Goal: Answer question/provide support

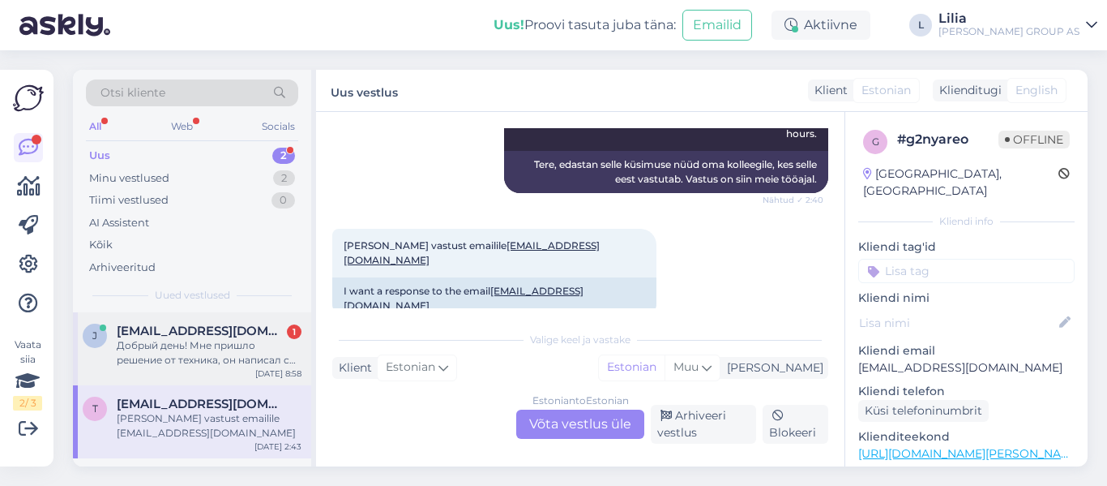
click at [240, 331] on span "[EMAIL_ADDRESS][DOMAIN_NAME]" at bounding box center [201, 330] width 169 height 15
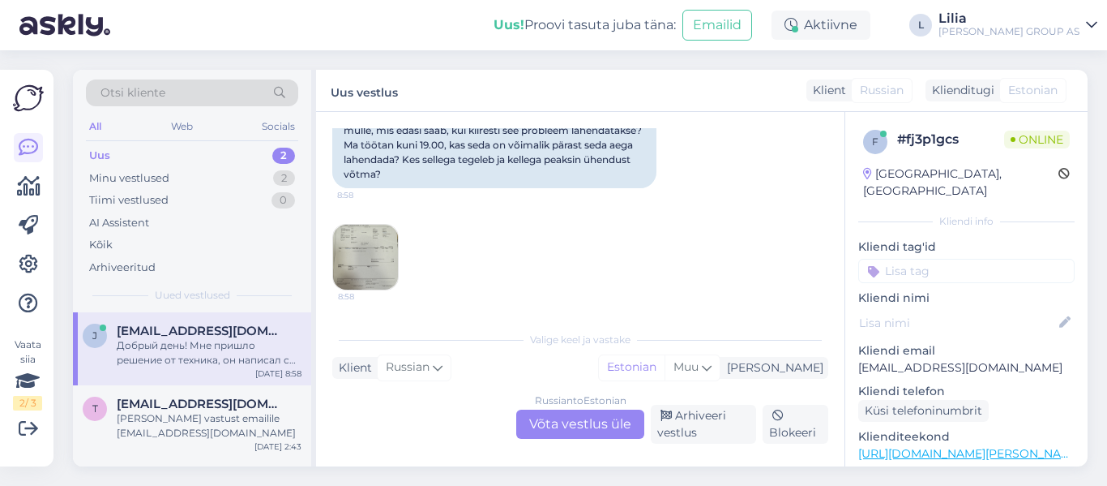
scroll to position [1776, 0]
click at [371, 242] on img at bounding box center [365, 257] width 65 height 65
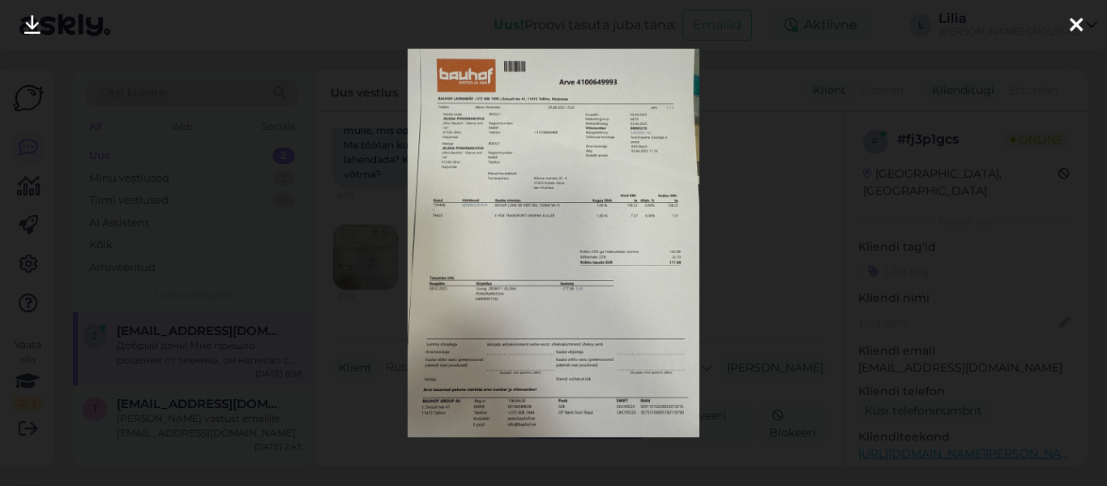
click at [615, 143] on img at bounding box center [553, 243] width 291 height 388
drag, startPoint x: 353, startPoint y: 311, endPoint x: 367, endPoint y: 317, distance: 16.0
click at [353, 311] on div at bounding box center [553, 243] width 1107 height 486
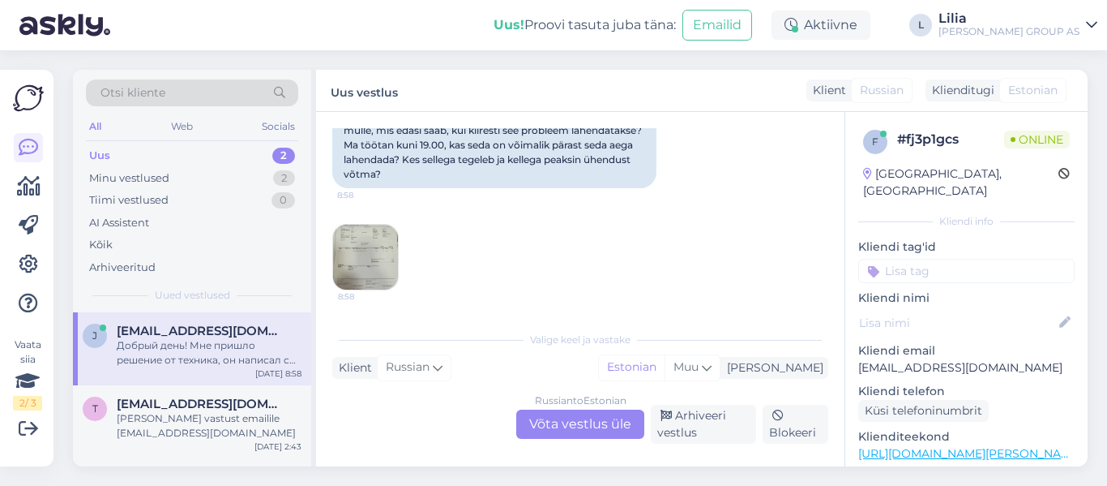
click at [594, 419] on div "Russian to Estonian Võta vestlus üle" at bounding box center [580, 423] width 128 height 29
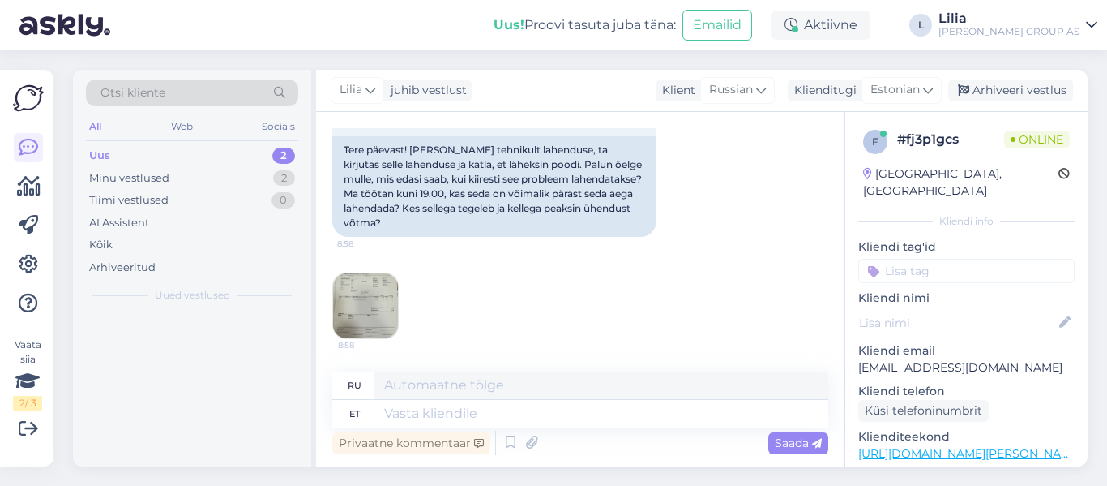
scroll to position [1727, 0]
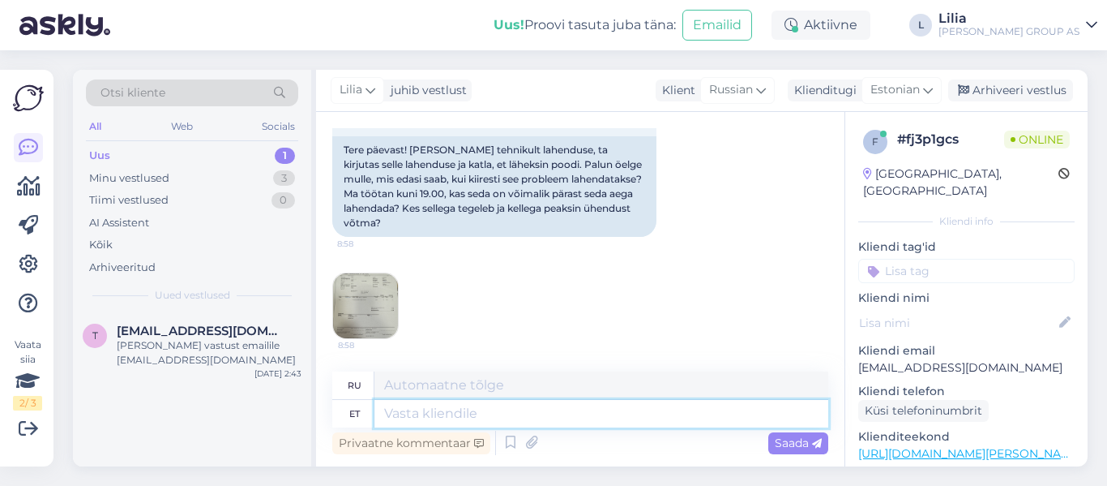
click at [598, 409] on textarea at bounding box center [602, 414] width 454 height 28
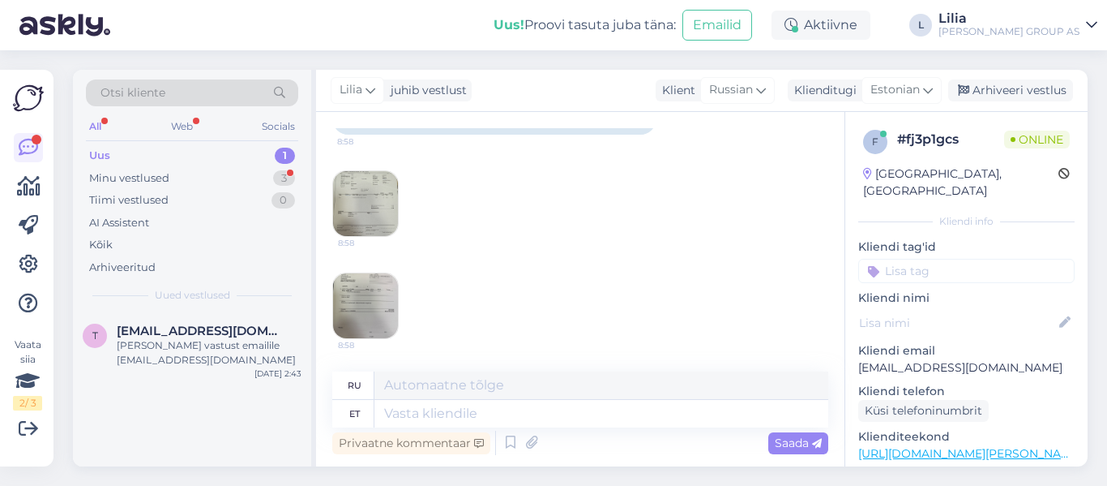
click at [388, 315] on img at bounding box center [365, 305] width 65 height 65
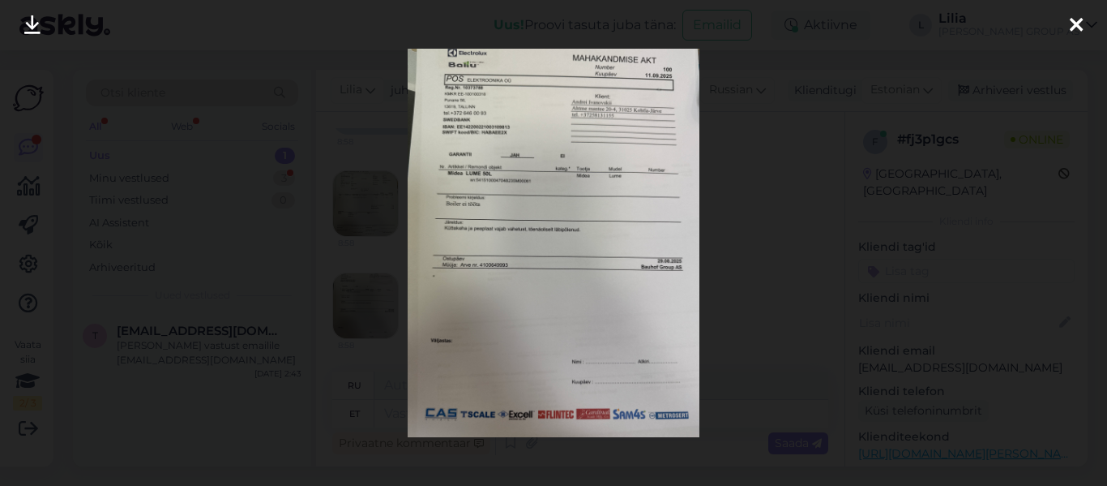
click at [649, 199] on img at bounding box center [553, 243] width 291 height 388
click at [582, 202] on img at bounding box center [553, 243] width 291 height 388
click at [761, 208] on div at bounding box center [553, 243] width 1107 height 486
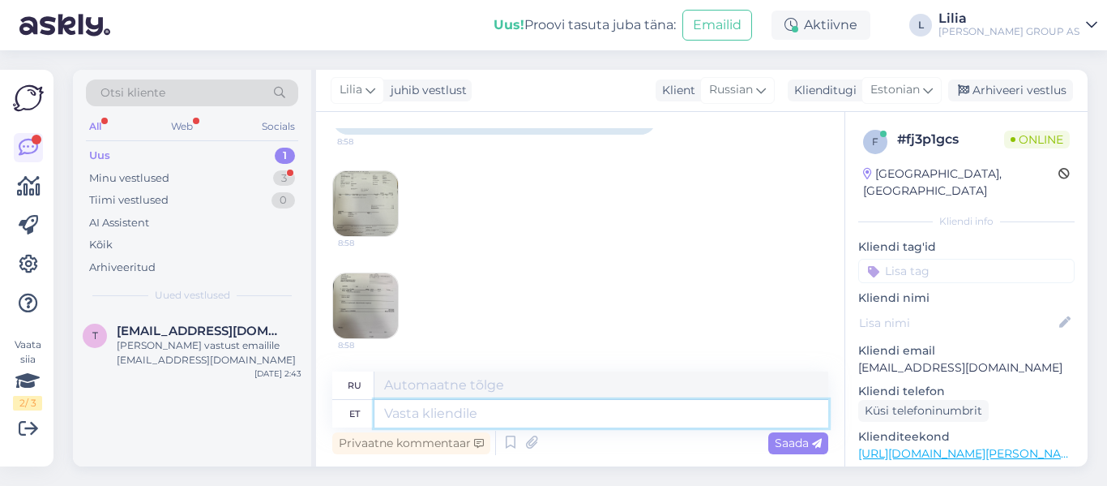
click at [487, 407] on textarea at bounding box center [602, 414] width 454 height 28
type textarea "Tere,"
type textarea "Привет"
type textarea "Tere,"
type textarea "Привет,"
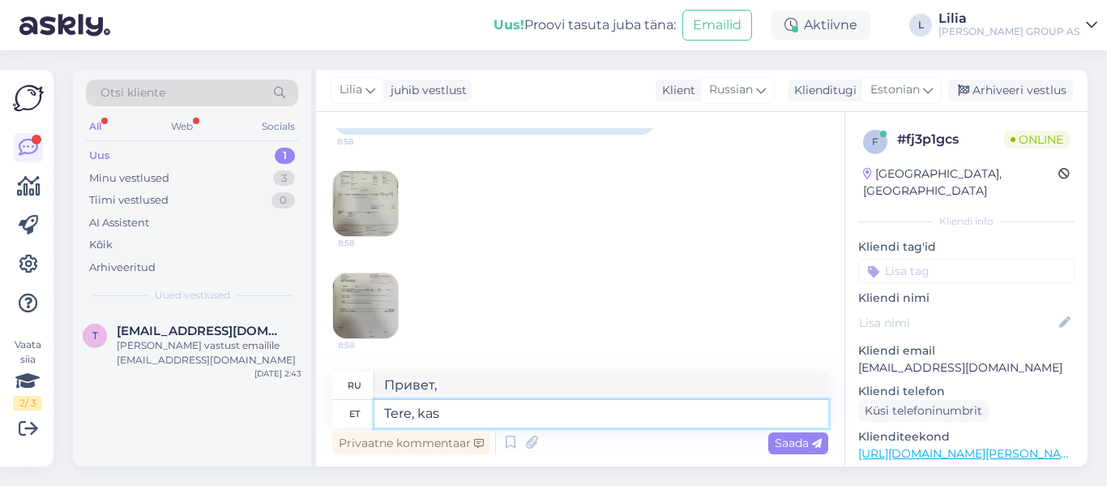
type textarea "Tere, kas e"
type textarea "Привет, это"
type textarea "Tere, kas elekt"
type textarea "Здравствуйте, он электрический?"
type textarea "Tere, kas elektroo"
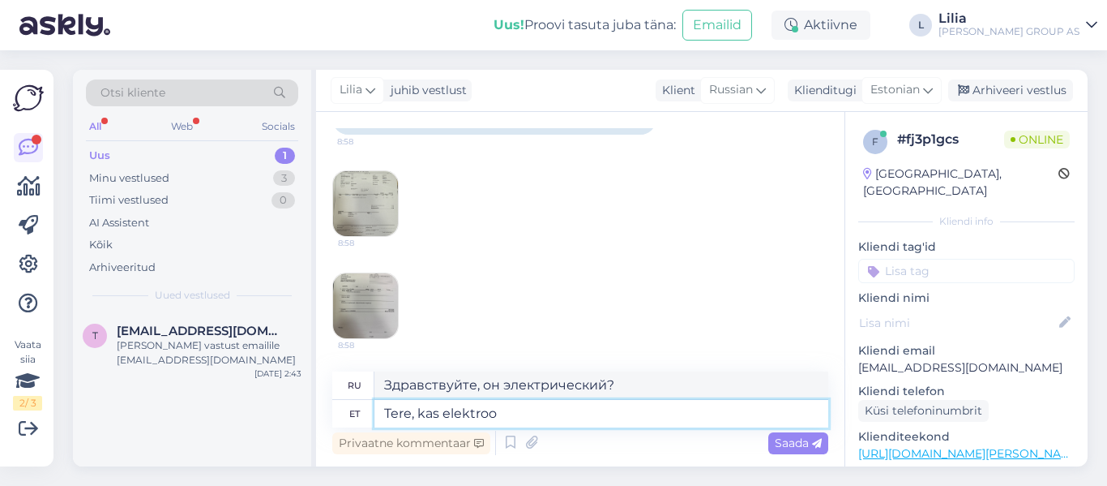
type textarea "Здравствуйте, это электрик?"
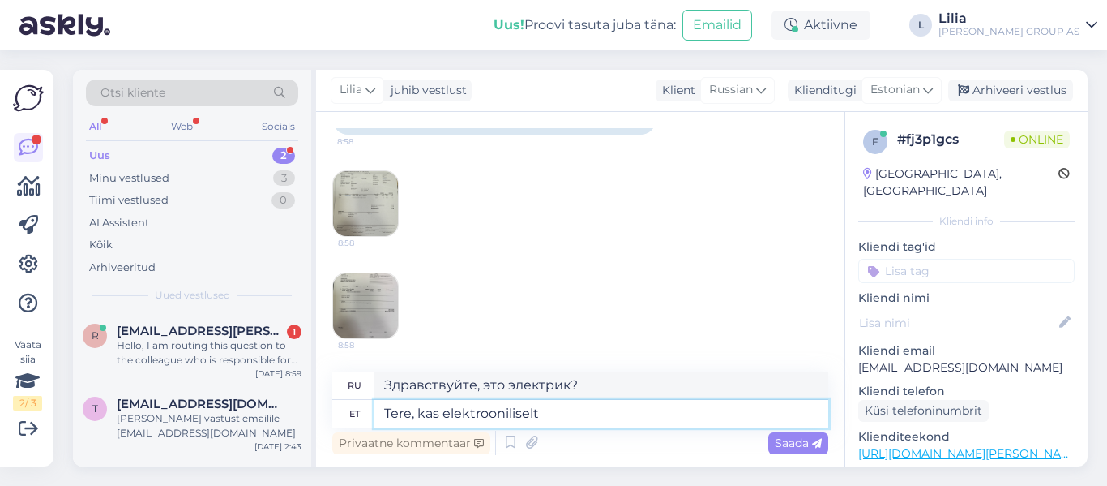
type textarea "Tere, kas elektrooniliselt o"
type textarea "Здравствуйте, это в электронном виде?"
type textarea "Tere, kas elektrooniliselt on"
type textarea "Здравствуйте, а в электронном виде книга доступна?"
type textarea "Tere, kas elektrooniliselt on teile ka a"
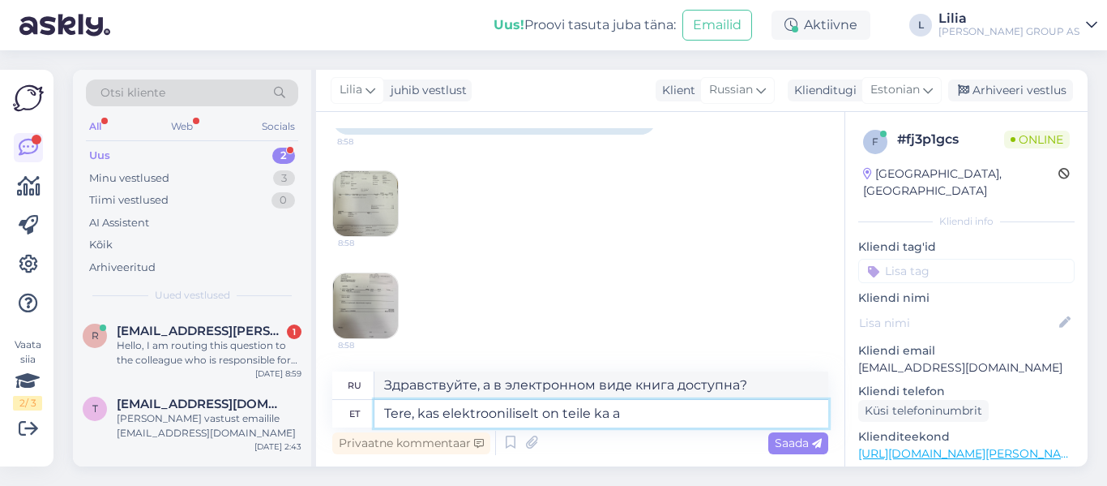
type textarea "Здравствуйте, а в электронном виде книга тоже доступна?"
type textarea "Tere, kas elektrooniliselt on teile ka akt"
type textarea "Здравствуйте, у вас также есть документ в электронном виде?"
type textarea "Tere, kas elektrooniliselt on teile ka akt saadetud"
type textarea "Здравствуйте, [PERSON_NAME] был отправлен вам в электронном виде?"
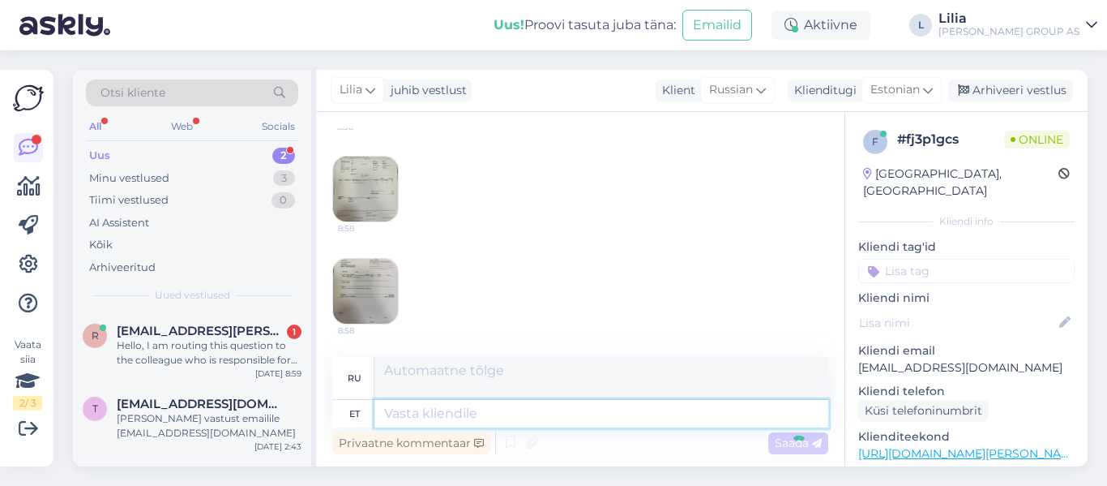
scroll to position [1941, 0]
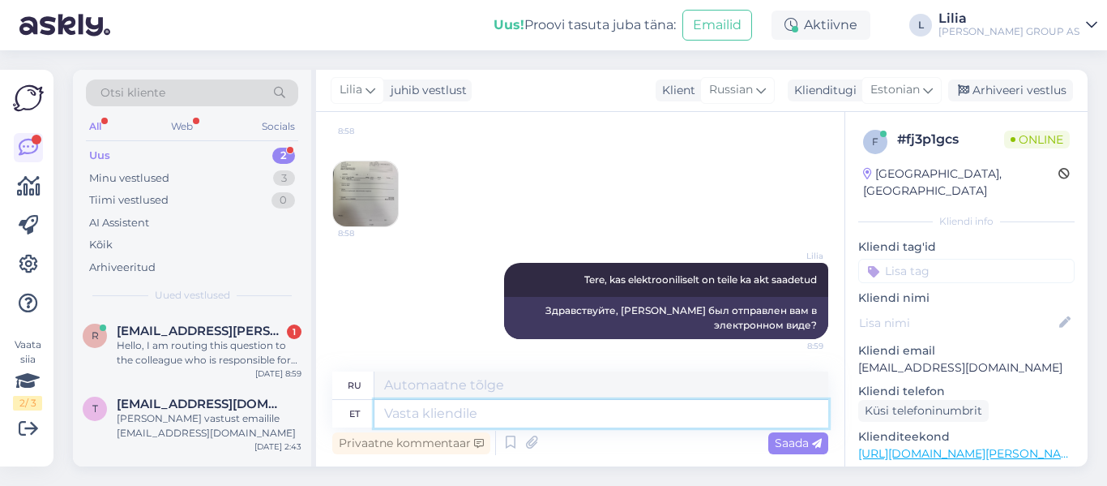
click at [576, 418] on textarea at bounding box center [602, 414] width 454 height 28
type textarea "või"
type textarea "или"
type textarea "või ai"
type textarea "или ай"
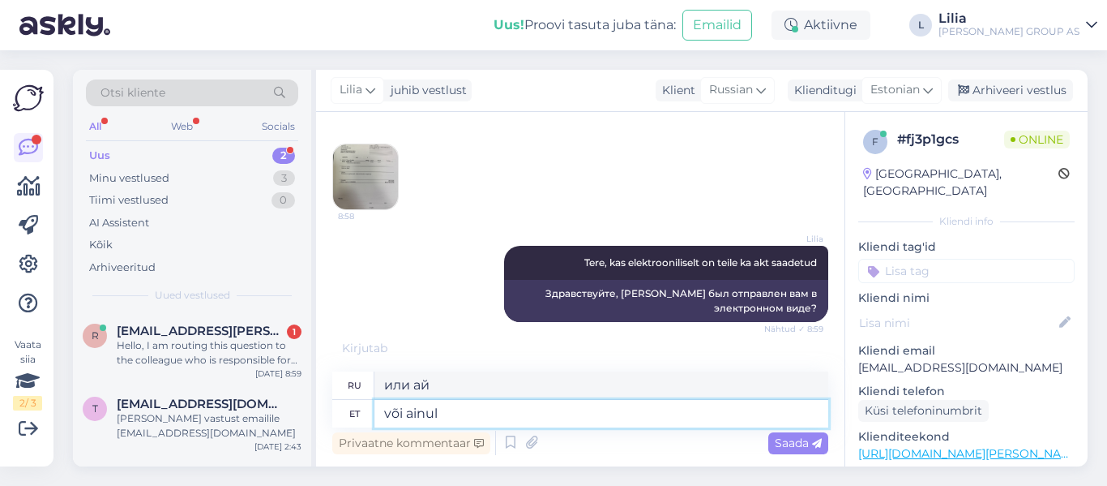
type textarea "või ainul"
type textarea "или только"
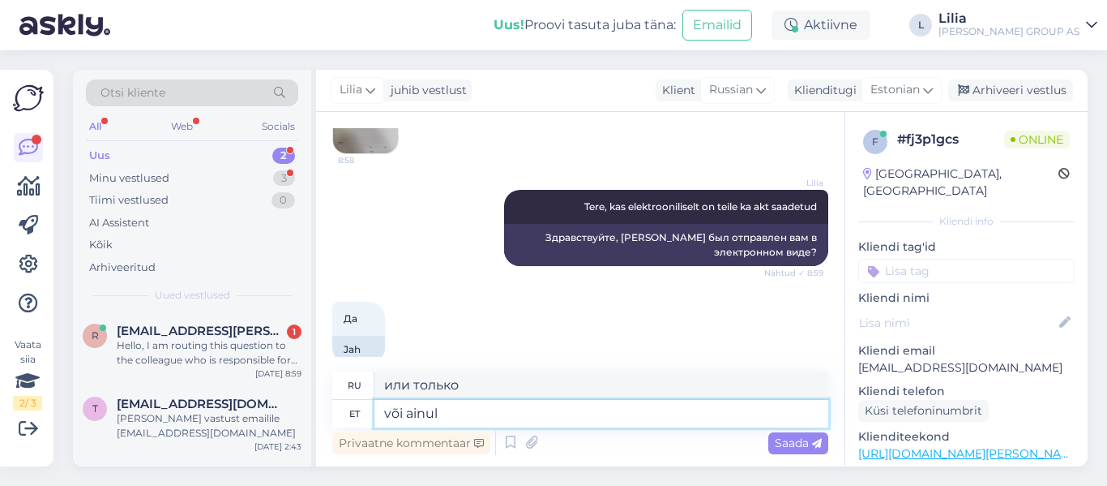
scroll to position [2038, 0]
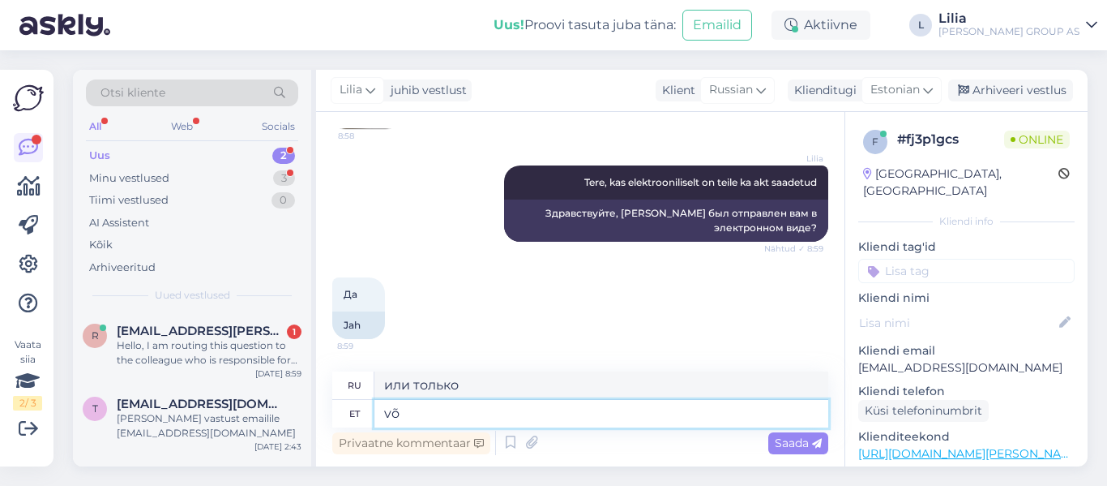
type textarea "v"
type textarea "или"
type textarea "Saate"
type textarea "Ты можешь"
type textarea "Saate palun"
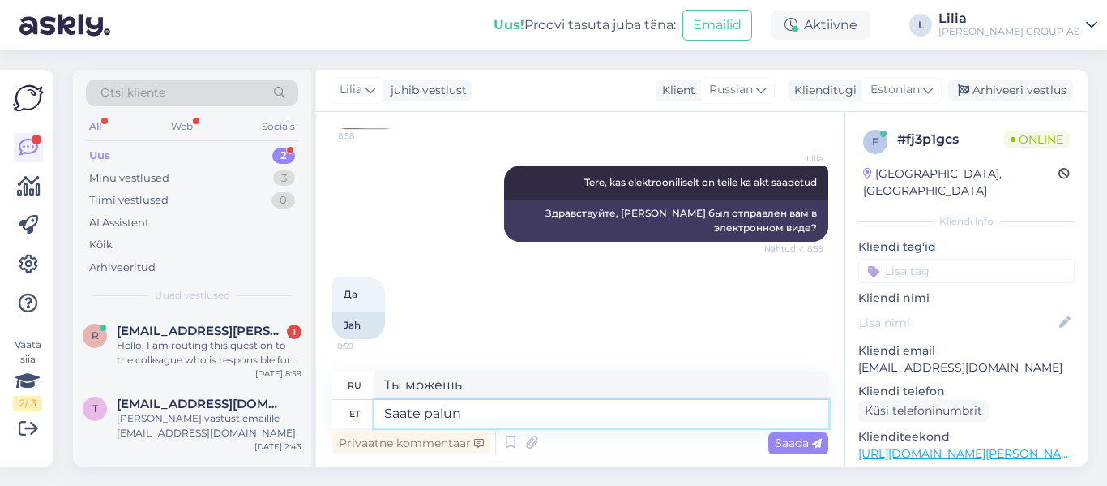
type textarea "Можете ли вы, пожалуйста"
type textarea "Saate palun edastada a"
type textarea "Можете, пожалуйста, переслать?"
type textarea "Saate palun edastada aadressile k"
type textarea "Можете ли вы переслать по адресу"
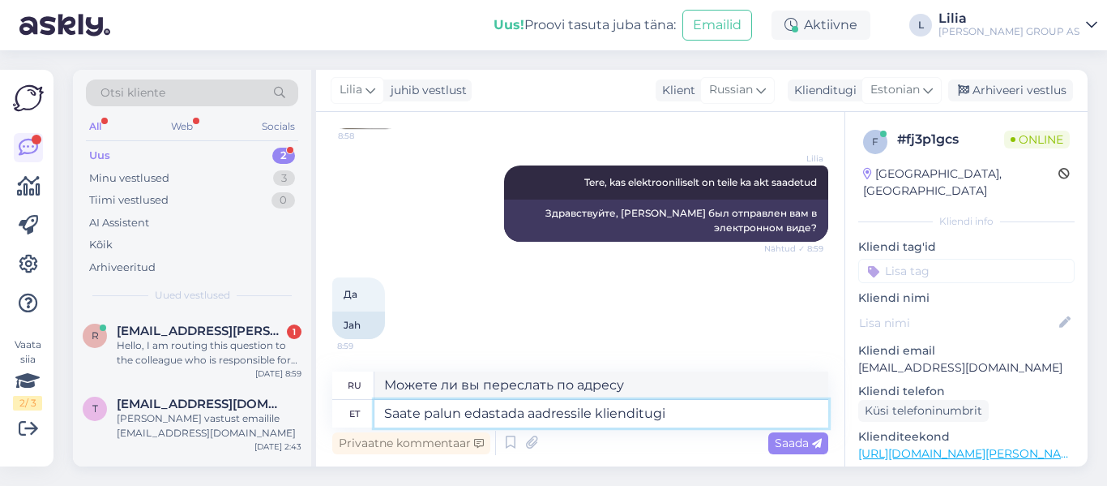
type textarea "Saate palun edastada aadressile klienditugi@"
type textarea "Пожалуйста, отправьте по адресу customer support@"
type textarea "Saate palun edastada aadressile [EMAIL_ADDRESS][PERSON_NAME][DOMAIN_NAME]"
type textarea "Пожалуйста, отправьте его на [EMAIL_ADDRESS][PERSON_NAME][DOMAIN_NAME]"
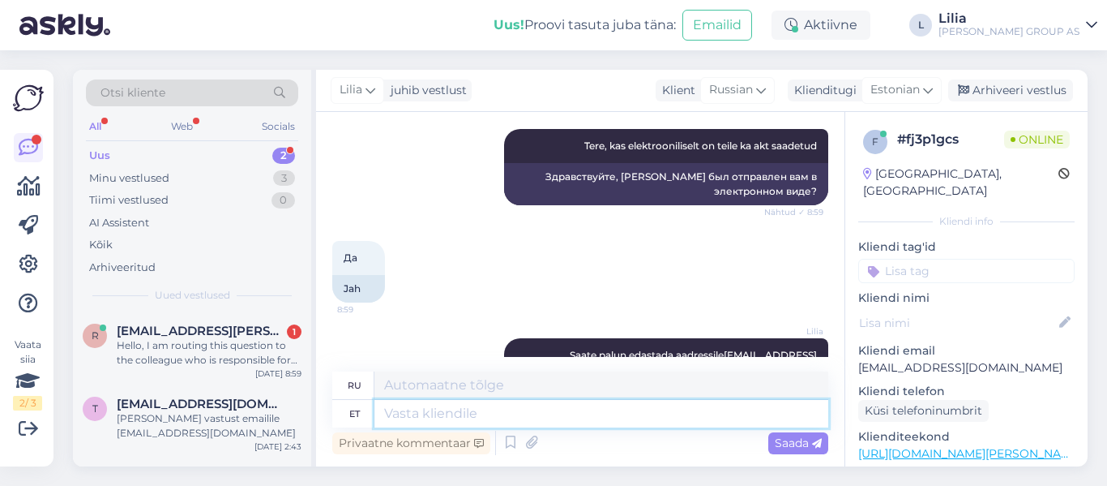
scroll to position [1892, 0]
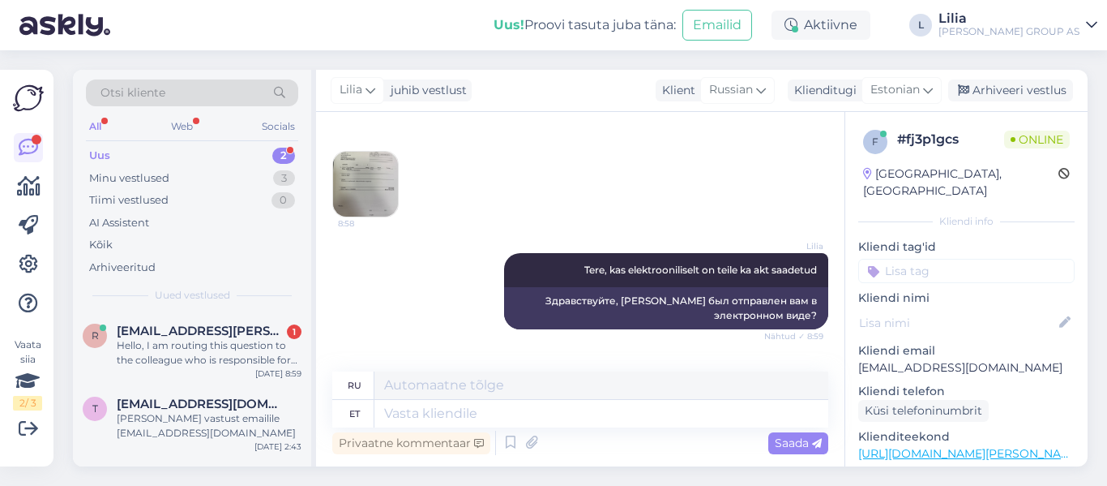
click at [376, 216] on img at bounding box center [365, 184] width 65 height 65
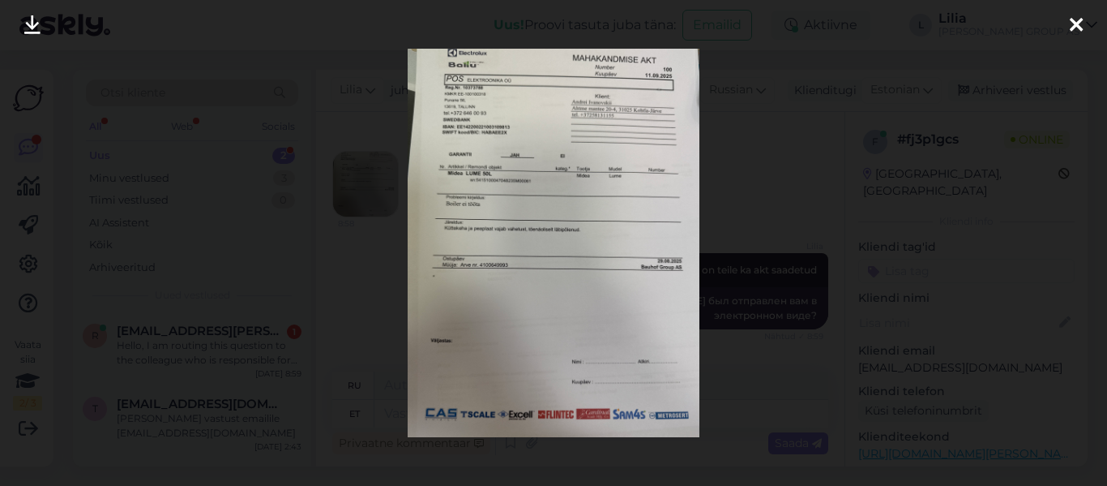
click at [808, 256] on div at bounding box center [553, 243] width 1107 height 486
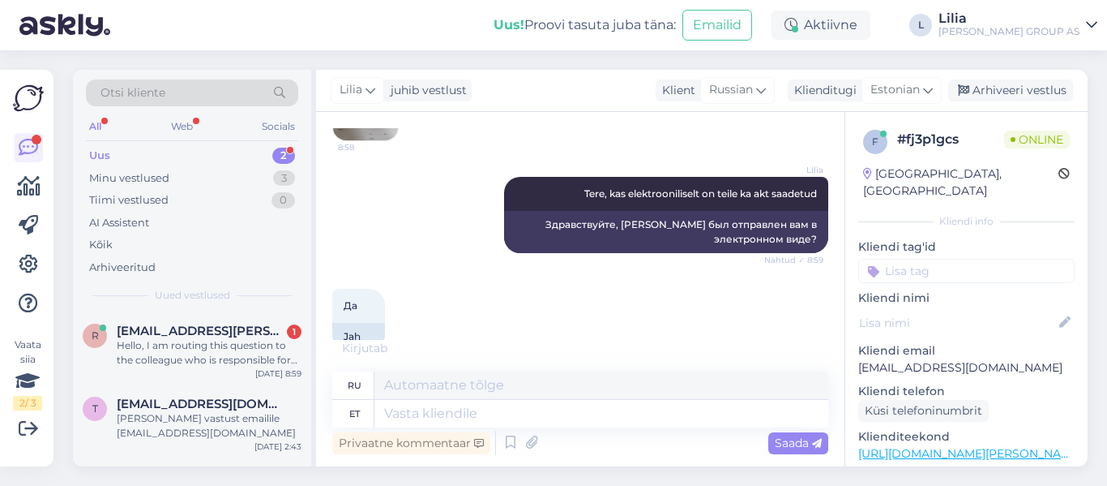
scroll to position [2153, 0]
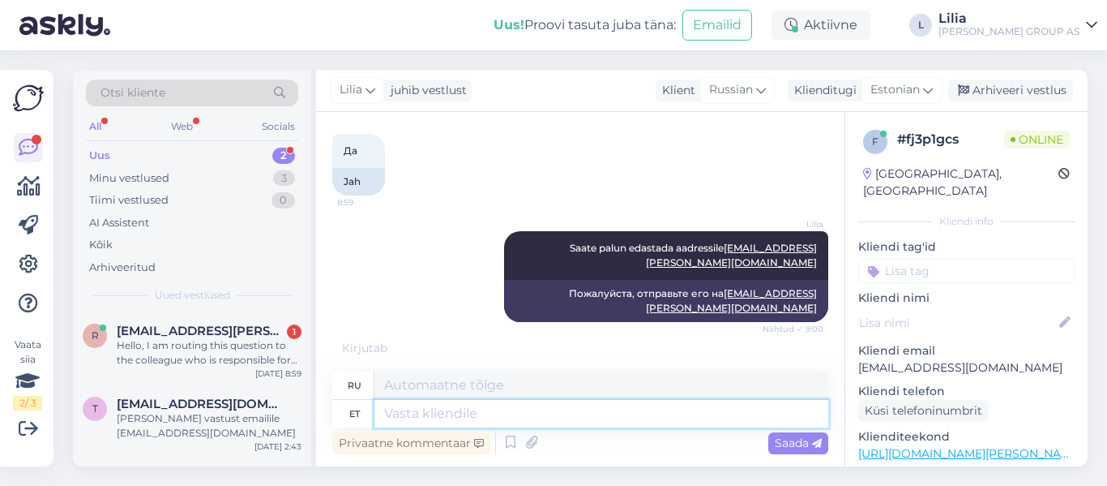
click at [548, 415] on textarea at bounding box center [602, 414] width 454 height 28
type textarea "mainige"
type textarea "упомянуть"
type textarea "mainige ka k"
type textarea "также упомянуть"
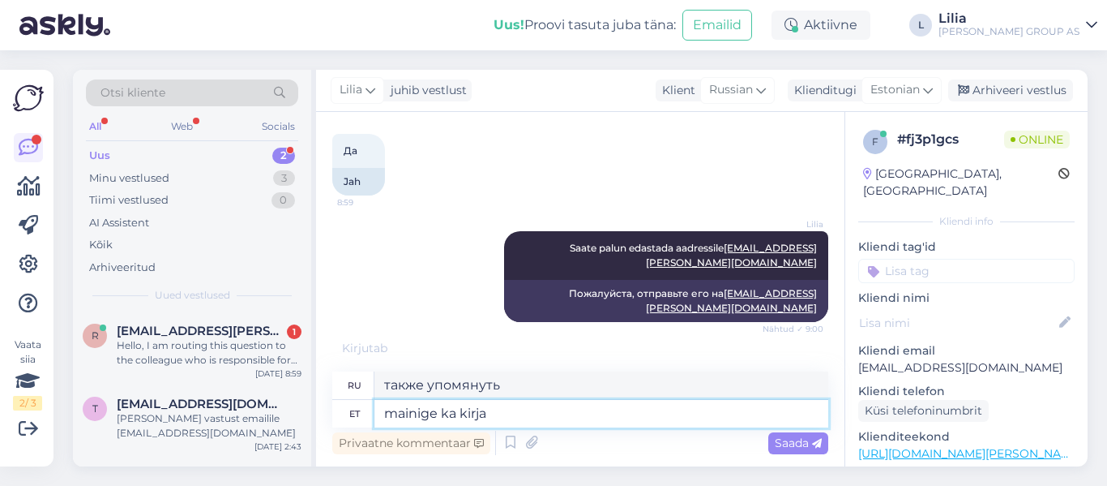
type textarea "mainige ka kirja s"
type textarea "также упомяните букву"
type textarea "mainige ka kirja sisse o"
type textarea "также упомяните об этом в письме"
type textarea "mainige ka kirja sisse oma s"
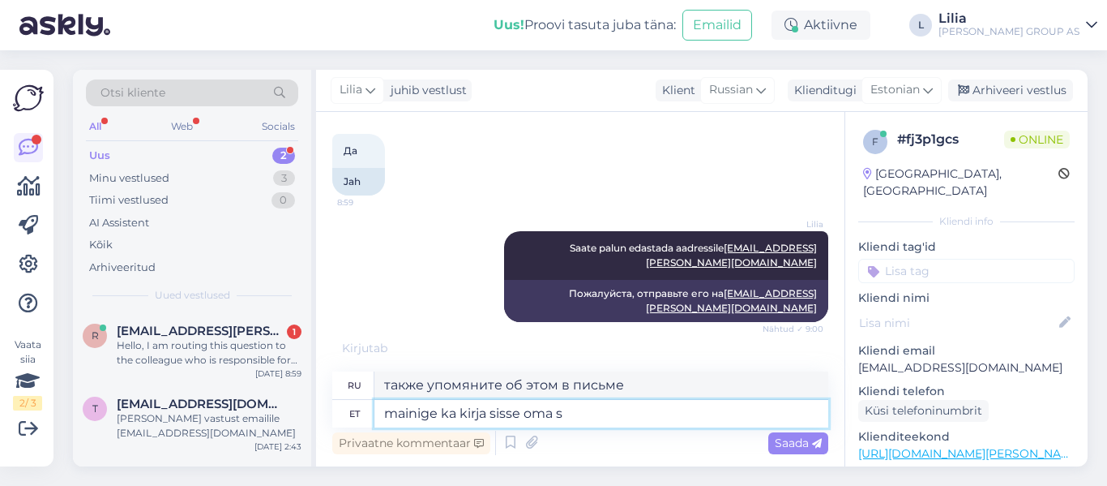
type textarea "Пожалуйста, также укажите в письме свое имя."
type textarea "mainige ka kirja sisse oma soov"
type textarea "Пожалуйста, также укажите Ваше пожелание в письме."
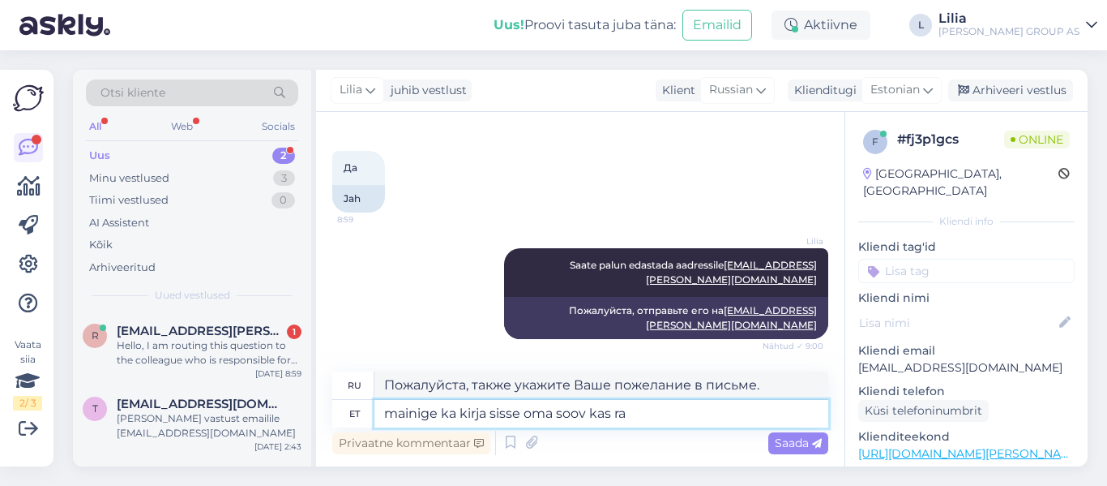
scroll to position [2135, 0]
type textarea "mainige ka kirja sisse oma soov kas raha"
type textarea "Также укажите в письме ваше желание, будь то деньги."
type textarea "mainige ka kirja sisse oma soov kas raha tagastus sa"
type textarea "Пожалуйста, также укажите в письме, хотите ли вы получить возврат средств."
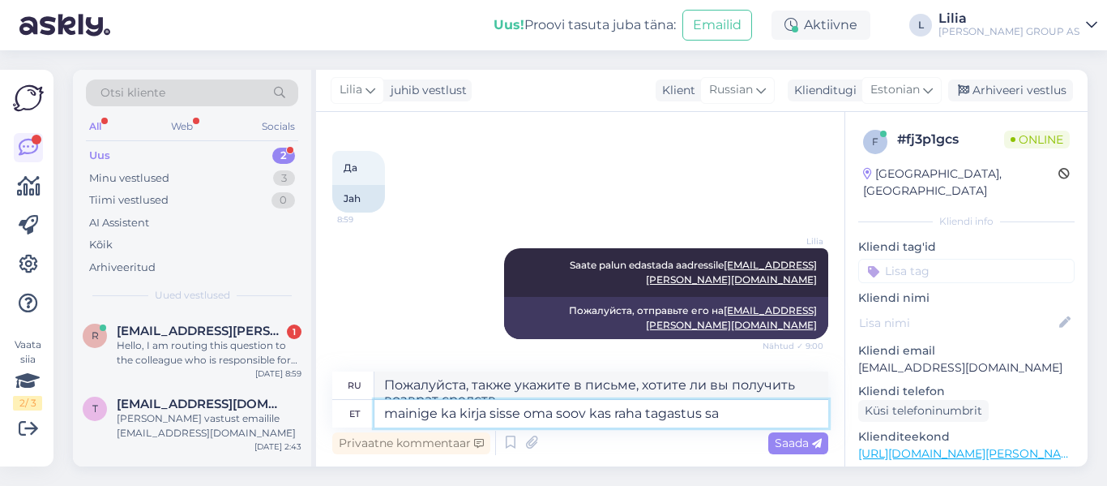
scroll to position [2150, 0]
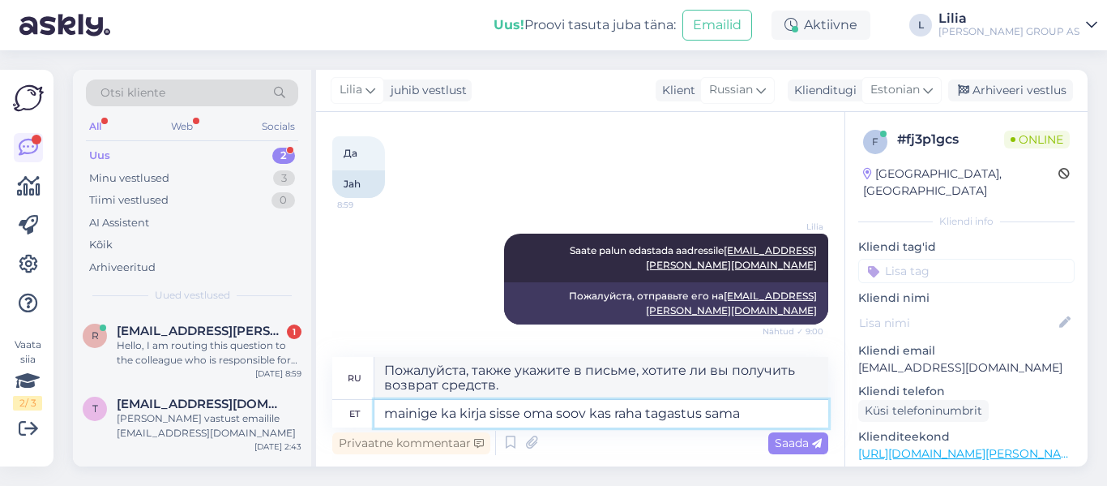
type textarea "mainige ka kirja sisse oma soov kas raha tagastus sama"
type textarea "Пожалуйста, также укажите в письме Ваше желание получить возврат денег."
type textarea "mainige ka kirja sisse oma soov kas raha tagastus sama boileri v"
type textarea "Также укажите в письме Ваше желание вернуть деньги за тот же котел."
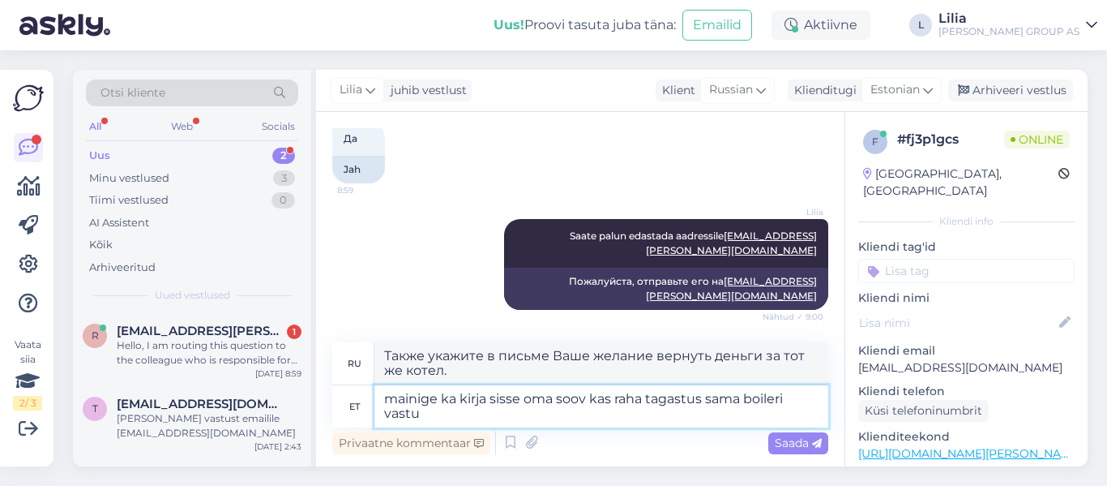
scroll to position [2153, 0]
type textarea "mainige ka kirja sisse oma soov kas raha tagastus sama boileri vastu vahetus"
type textarea "Также укажите в письме Ваше желание вернуть деньги или обменять котел на такой …"
type textarea "mainige ka kirja sisse oma soov kas raha tagastus sama boileri vastu vahetus vms"
type textarea "Также укажите в письме Ваш запрос: возврат денег, обмен на такой же котел и т. …"
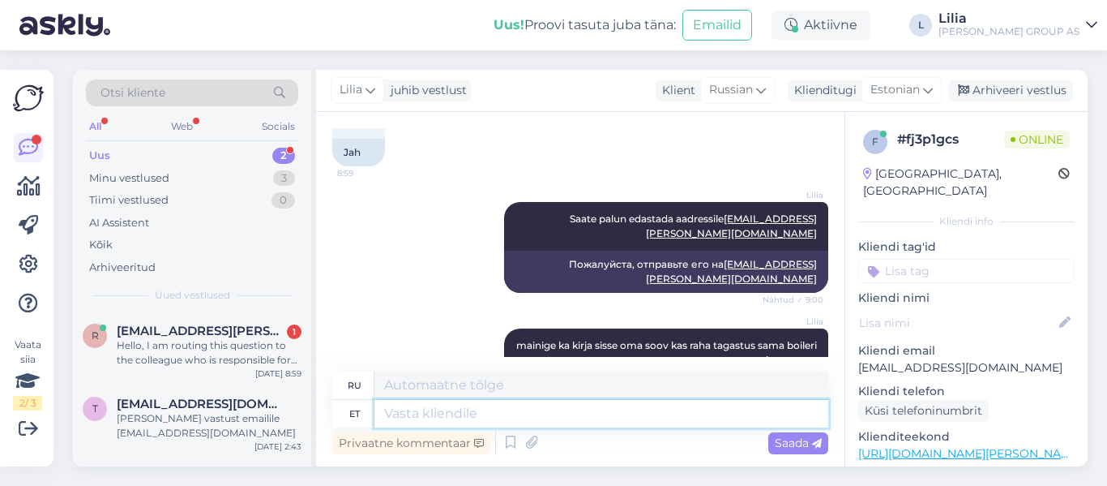
scroll to position [2262, 0]
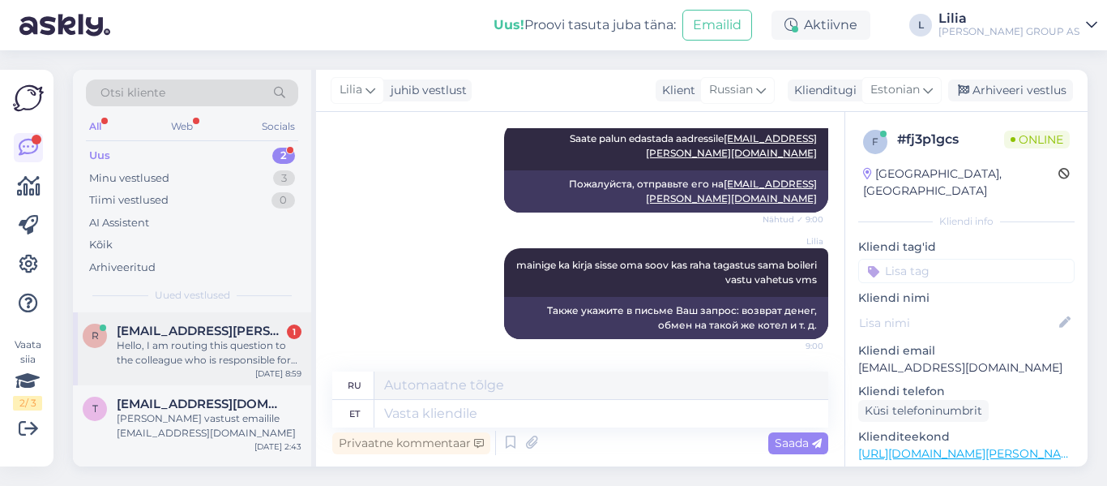
click at [226, 345] on div "Hello, I am routing this question to the colleague who is responsible for this …" at bounding box center [209, 352] width 185 height 29
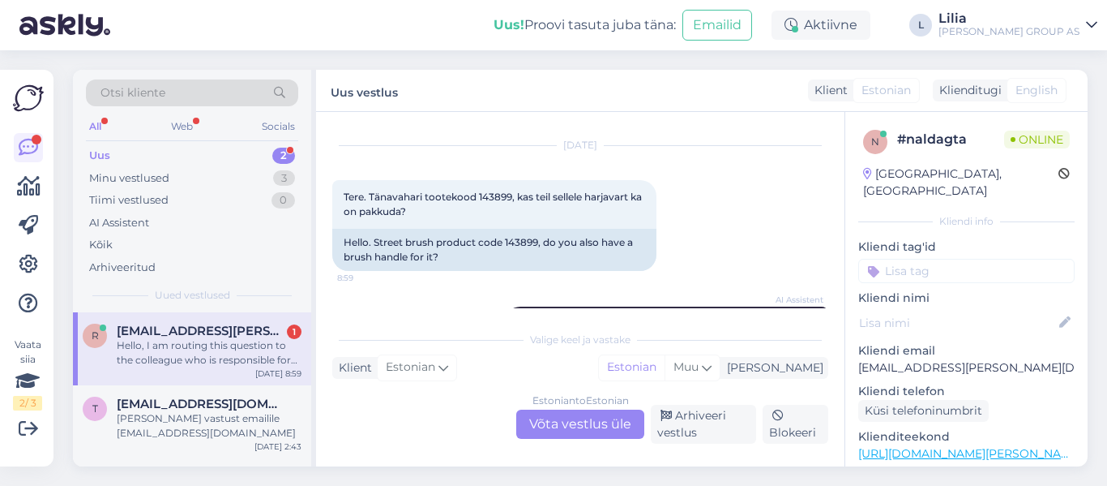
drag, startPoint x: 580, startPoint y: 422, endPoint x: 575, endPoint y: 392, distance: 29.6
click at [580, 422] on div "Estonian to Estonian Võta vestlus üle" at bounding box center [580, 423] width 128 height 29
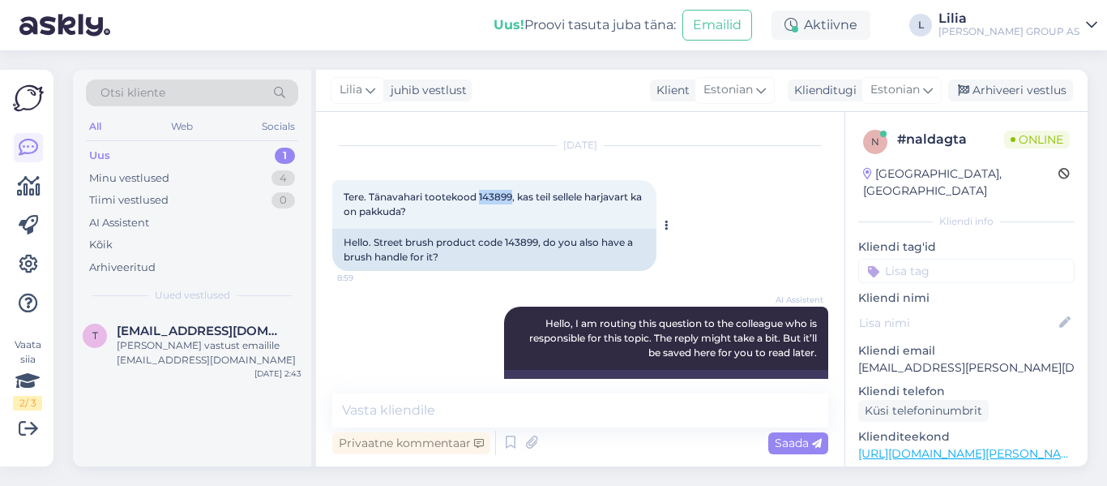
drag, startPoint x: 513, startPoint y: 199, endPoint x: 479, endPoint y: 198, distance: 34.1
click at [479, 198] on span "Tere. Tänavahari tootekood 143899, kas teil sellele harjavart ka on pakkuda?" at bounding box center [494, 204] width 301 height 27
copy span "143899"
drag, startPoint x: 465, startPoint y: 415, endPoint x: 482, endPoint y: 392, distance: 28.9
click at [467, 414] on textarea at bounding box center [580, 410] width 496 height 34
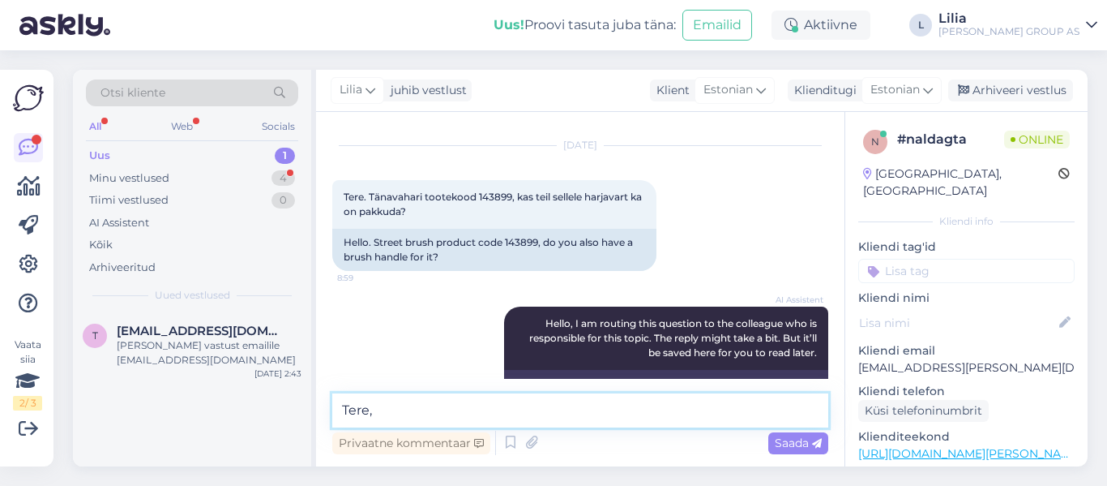
paste textarea "[URL][DOMAIN_NAME][PERSON_NAME]"
type textarea "Tere, [URL][DOMAIN_NAME][PERSON_NAME]"
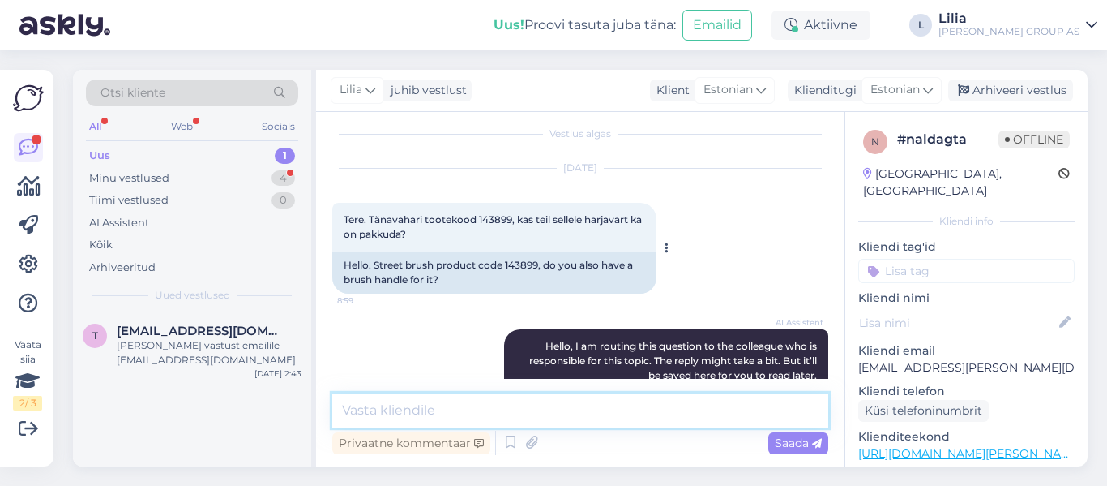
scroll to position [0, 0]
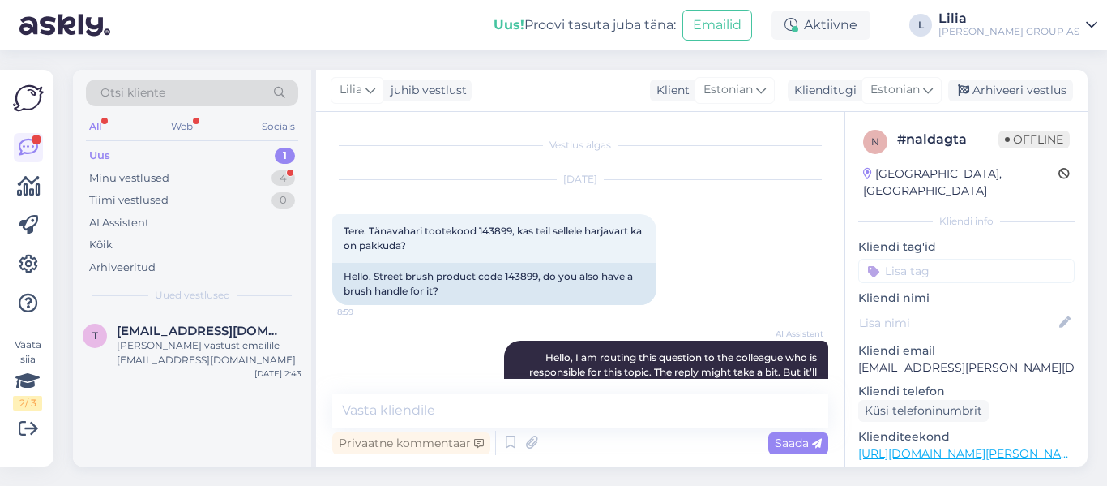
click at [1026, 80] on div "Arhiveeri vestlus" at bounding box center [1011, 90] width 125 height 22
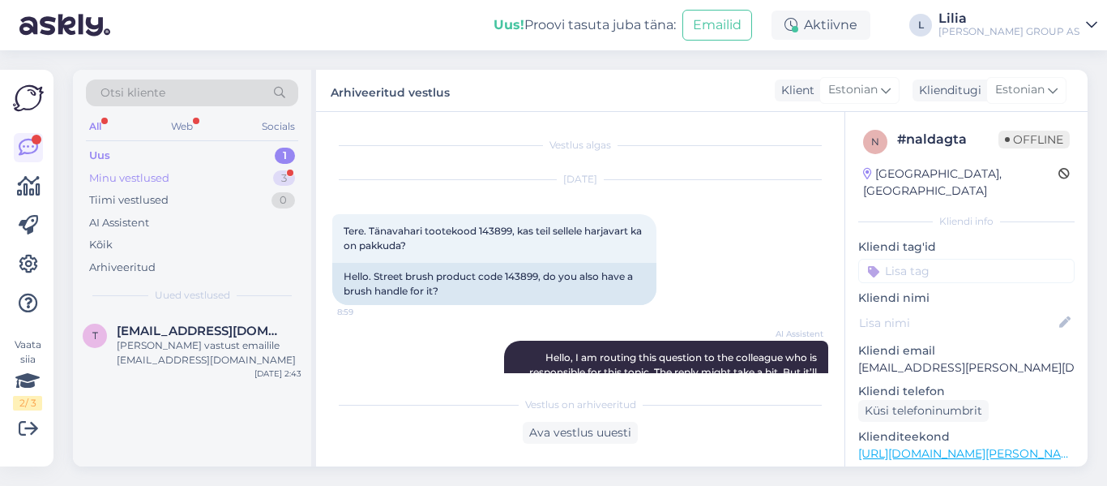
click at [139, 168] on div "Minu vestlused 3" at bounding box center [192, 178] width 212 height 23
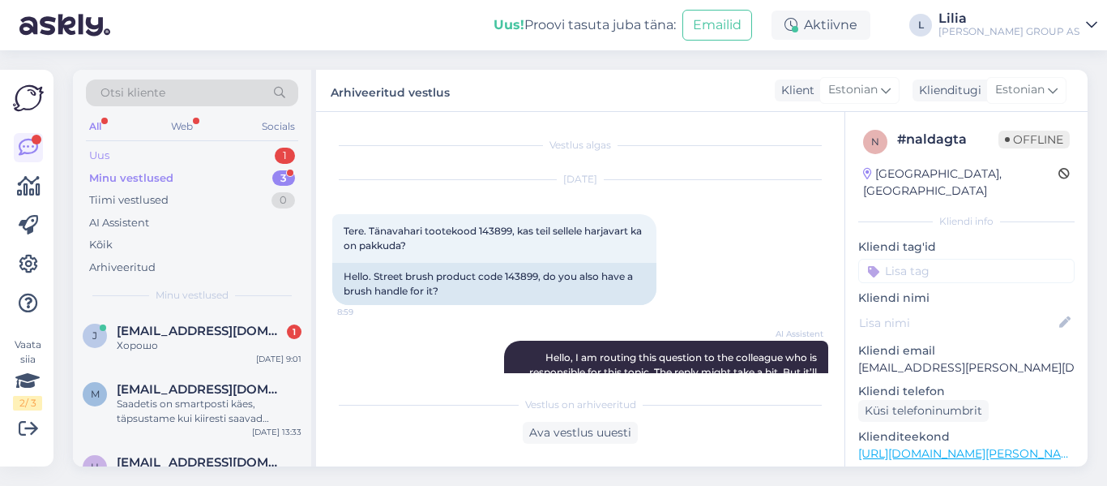
click at [144, 154] on div "Uus 1" at bounding box center [192, 155] width 212 height 23
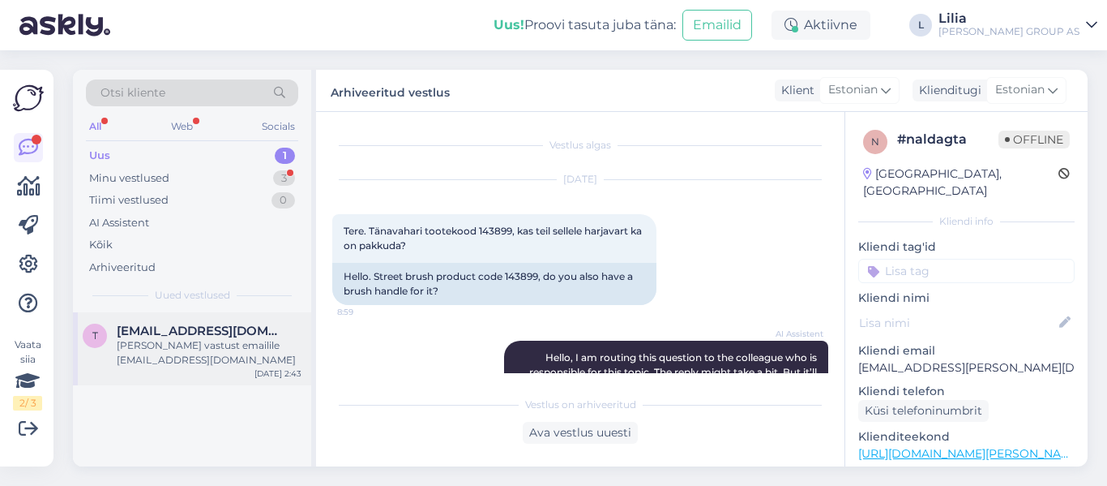
click at [190, 342] on div "[PERSON_NAME] vastust emailile [EMAIL_ADDRESS][DOMAIN_NAME]" at bounding box center [209, 352] width 185 height 29
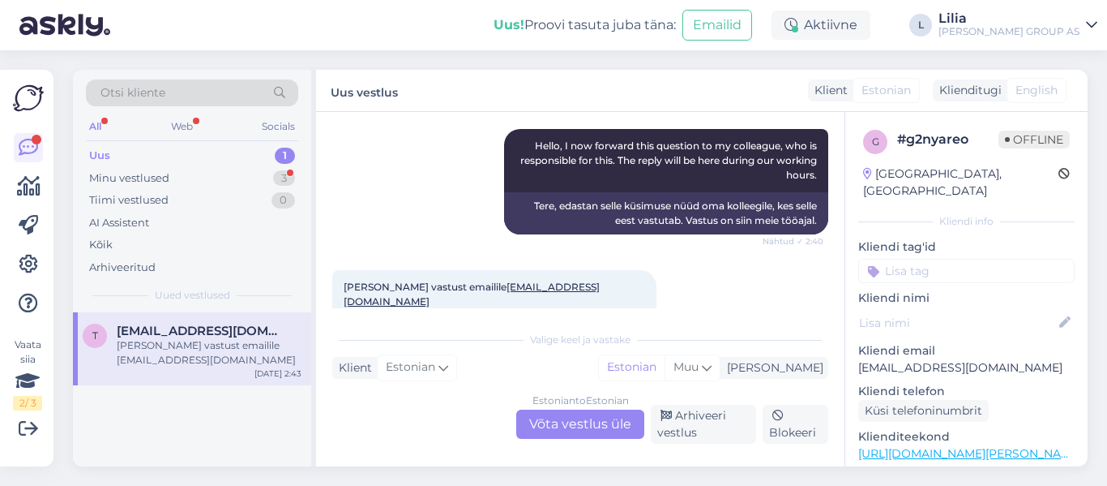
scroll to position [932, 0]
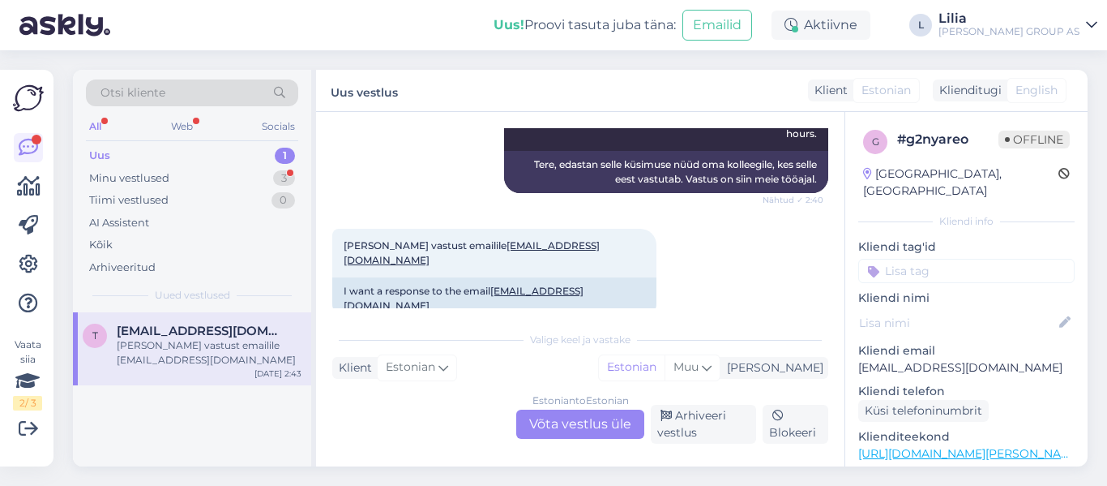
click at [596, 418] on div "Estonian to Estonian Võta vestlus üle" at bounding box center [580, 423] width 128 height 29
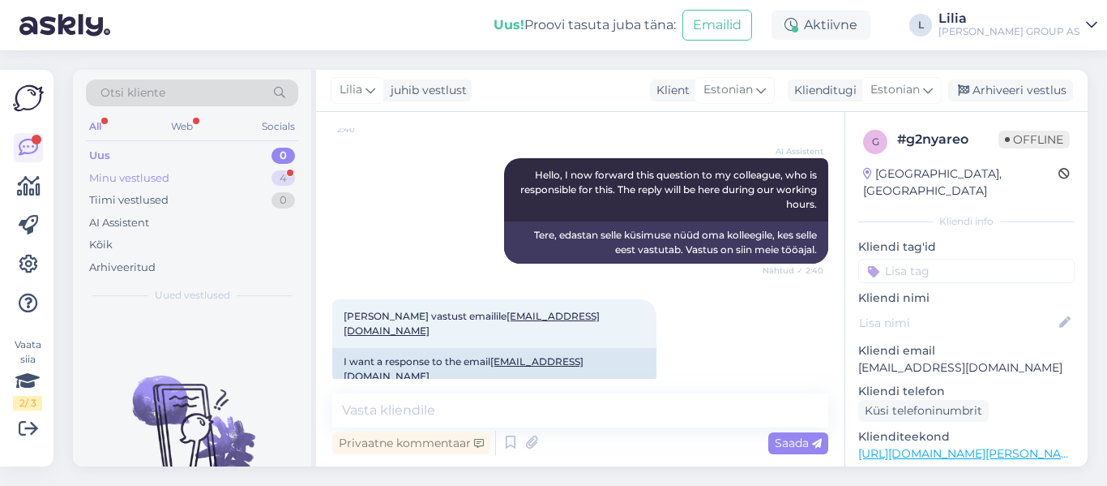
click at [131, 180] on div "Minu vestlused" at bounding box center [129, 178] width 80 height 16
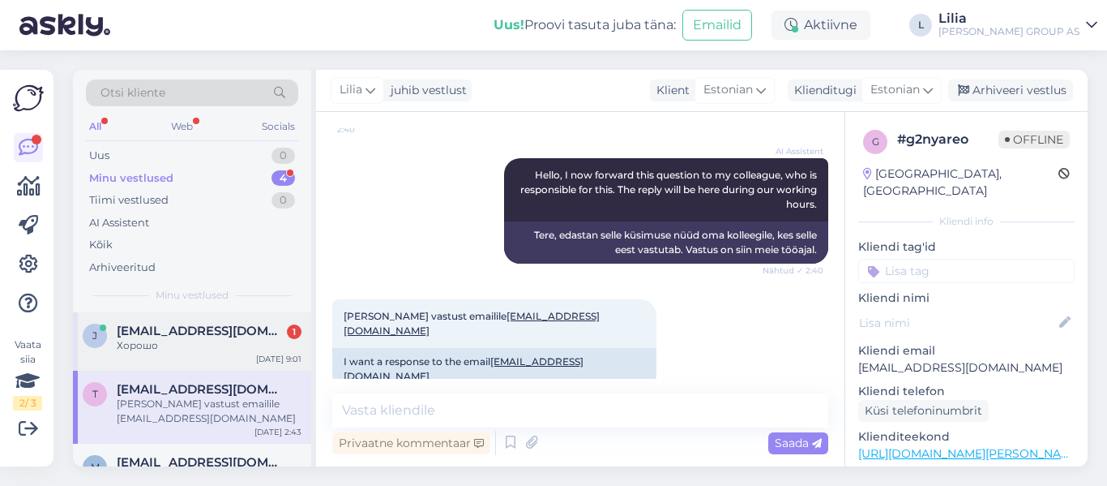
click at [173, 340] on div "Хорошо" at bounding box center [209, 345] width 185 height 15
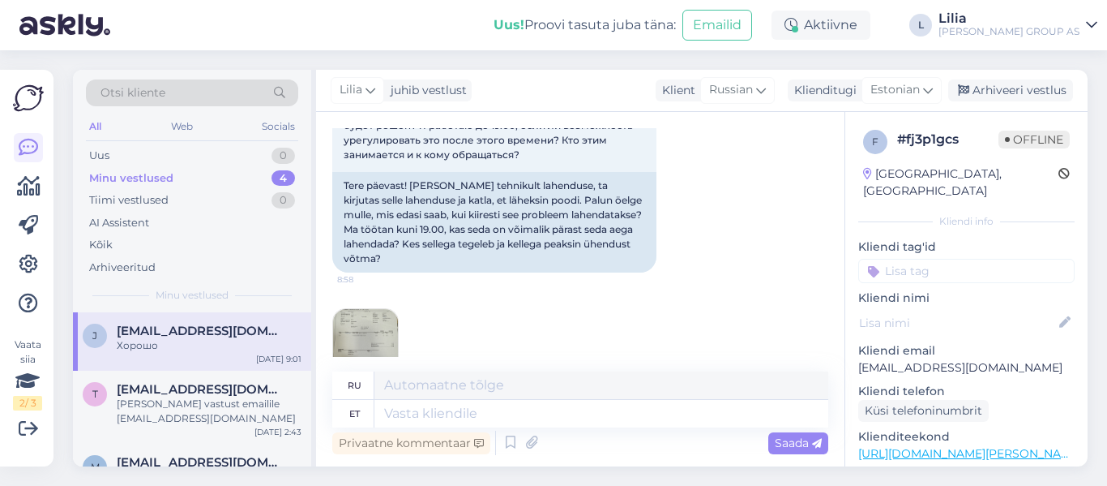
scroll to position [1630, 0]
click at [121, 156] on div "Uus 1" at bounding box center [192, 155] width 212 height 23
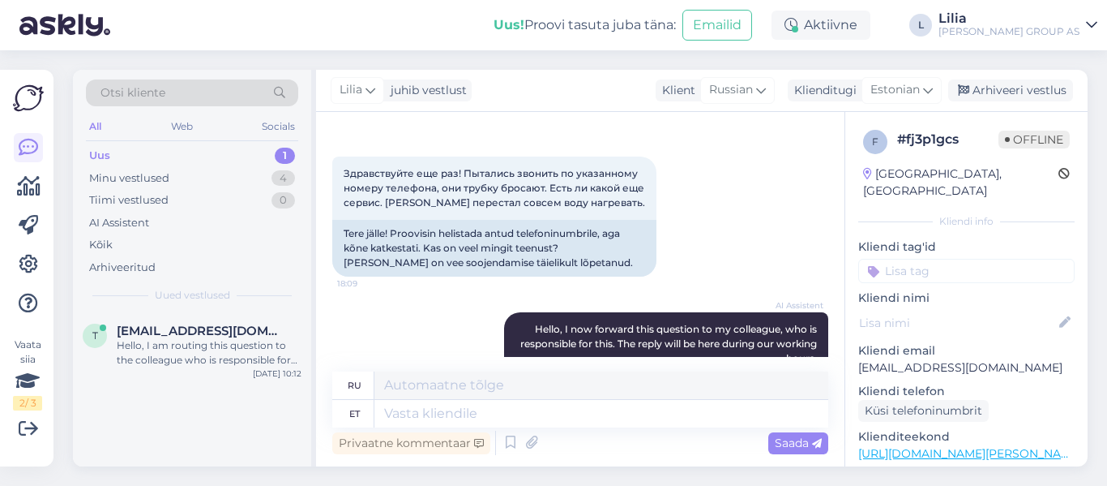
scroll to position [1062, 0]
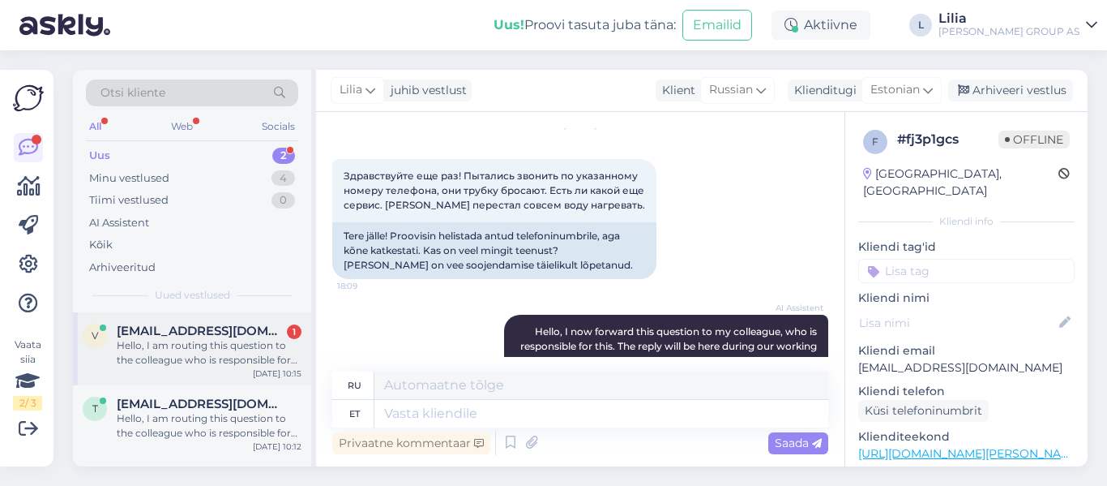
click at [214, 351] on div "Hello, I am routing this question to the colleague who is responsible for this …" at bounding box center [209, 352] width 185 height 29
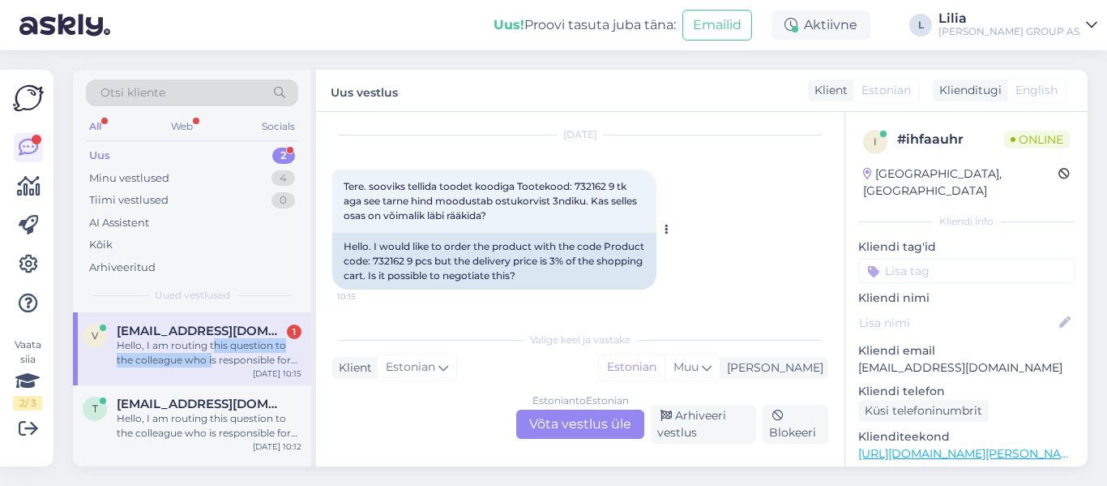
scroll to position [37, 0]
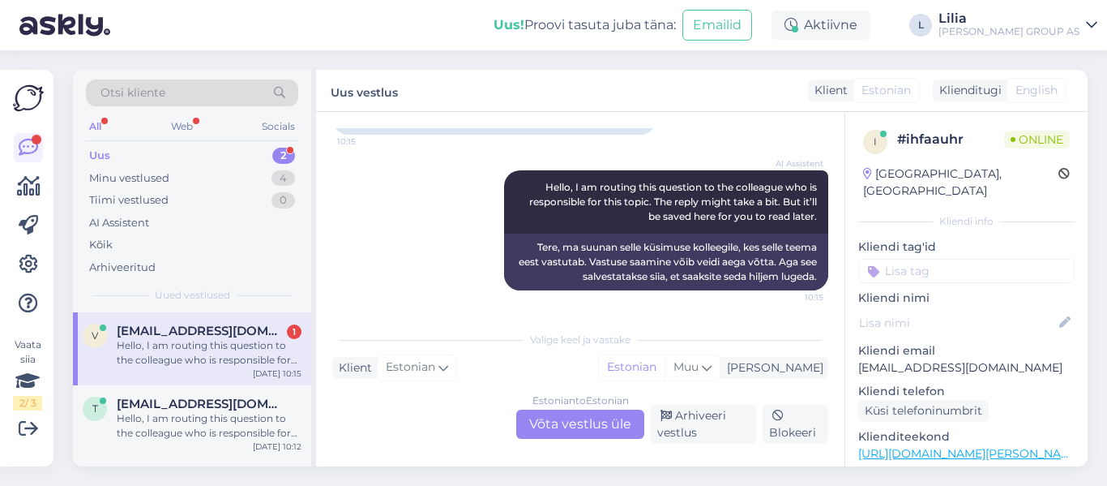
click at [598, 426] on div "Estonian to Estonian Võta vestlus üle" at bounding box center [580, 423] width 128 height 29
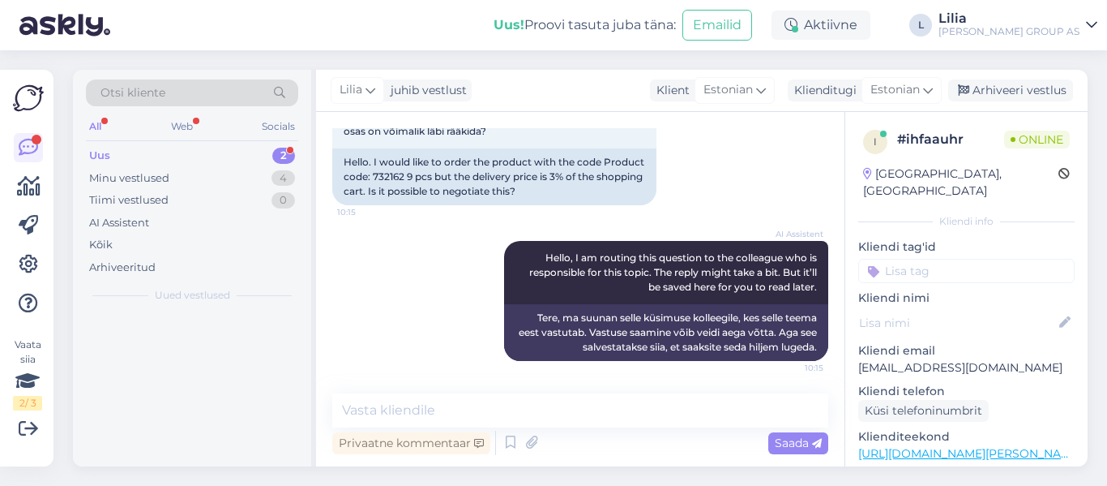
scroll to position [129, 0]
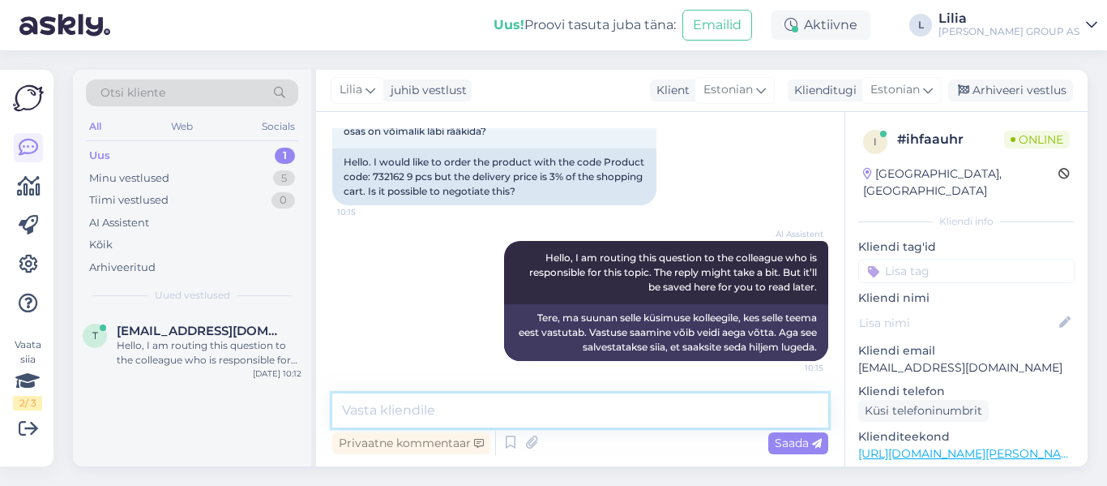
click at [568, 415] on textarea at bounding box center [580, 410] width 496 height 34
type textarea "Tere, toote mõõt on 3m tegu on eriveoga. Transpordi hind ongi selline"
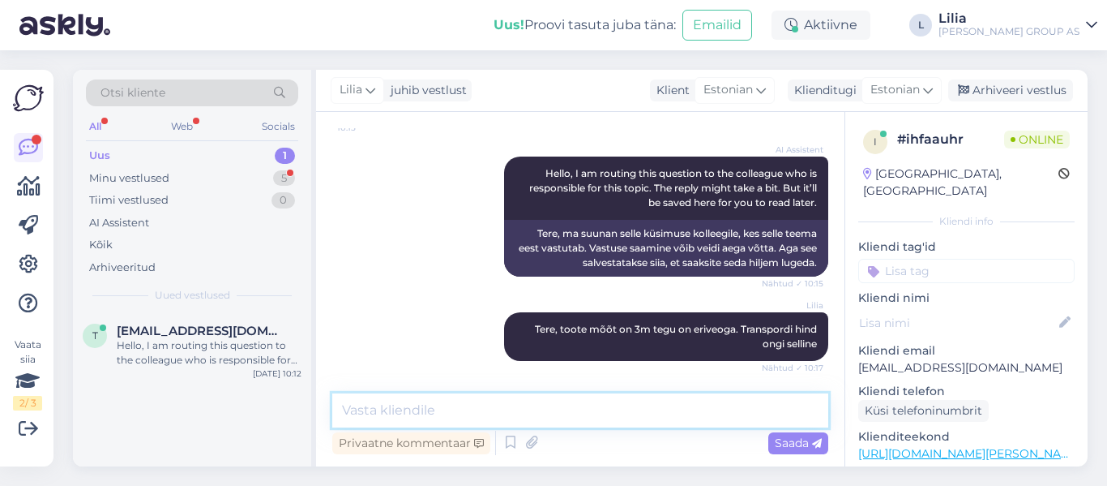
scroll to position [382, 0]
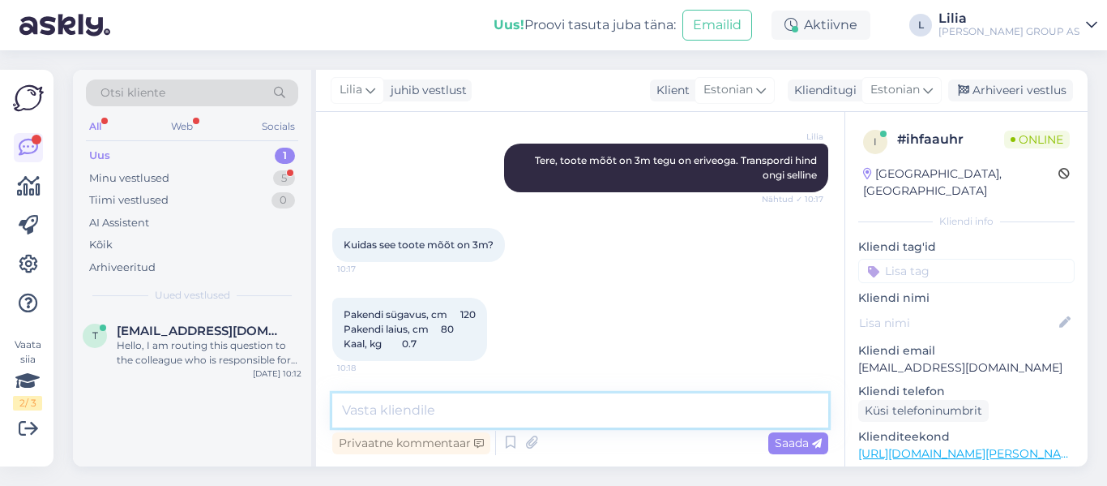
click at [486, 404] on textarea at bounding box center [580, 410] width 496 height 34
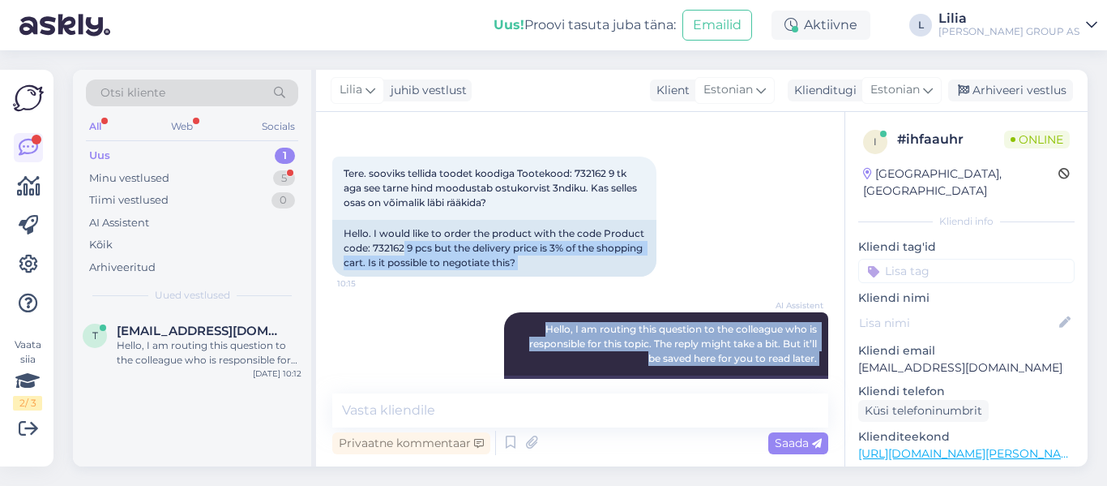
scroll to position [481, 0]
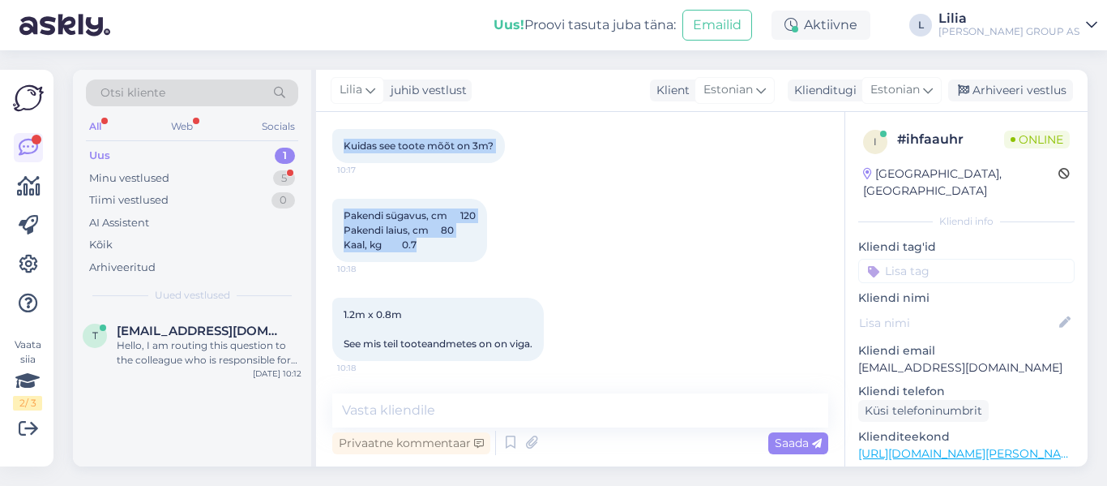
drag, startPoint x: 448, startPoint y: 250, endPoint x: 415, endPoint y: 248, distance: 32.5
click at [415, 248] on div "Vestlus algas [DATE] Tere. sooviks tellida toodet koodiga Tootekood: 732162 9 t…" at bounding box center [587, 253] width 511 height 251
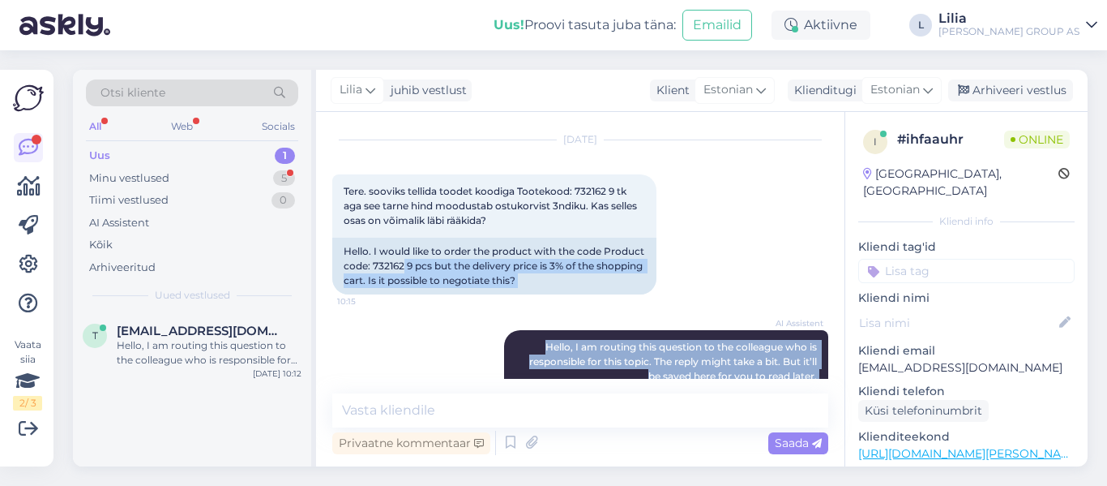
scroll to position [0, 0]
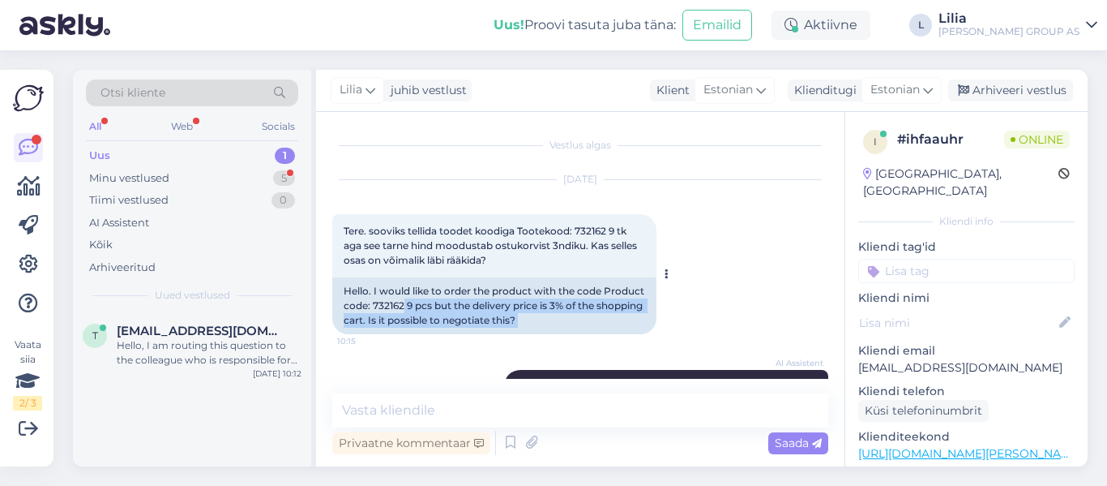
click at [445, 305] on div "Hello. I would like to order the product with the code Product code: 732162 9 p…" at bounding box center [494, 305] width 324 height 57
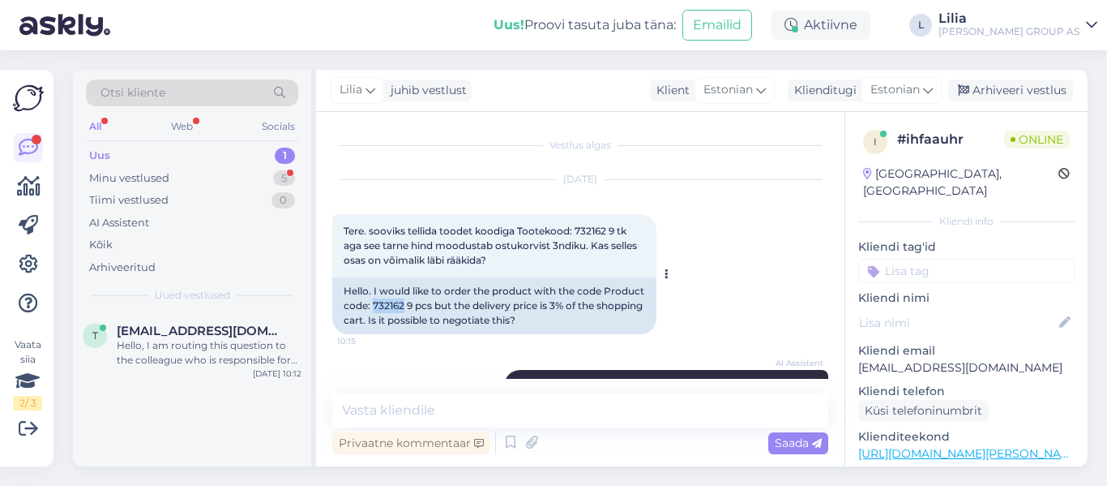
drag, startPoint x: 445, startPoint y: 305, endPoint x: 414, endPoint y: 305, distance: 30.8
click at [414, 305] on div "Hello. I would like to order the product with the code Product code: 732162 9 p…" at bounding box center [494, 305] width 324 height 57
copy div "732162"
click at [518, 411] on textarea at bounding box center [580, 410] width 496 height 34
click at [508, 422] on textarea at bounding box center [580, 410] width 496 height 34
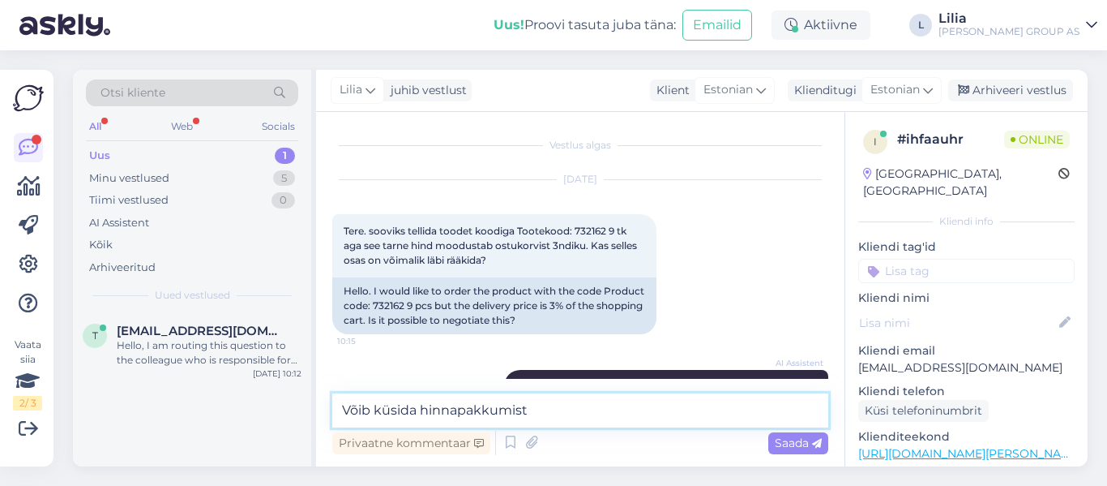
paste textarea "[URL][DOMAIN_NAME][PERSON_NAME]"
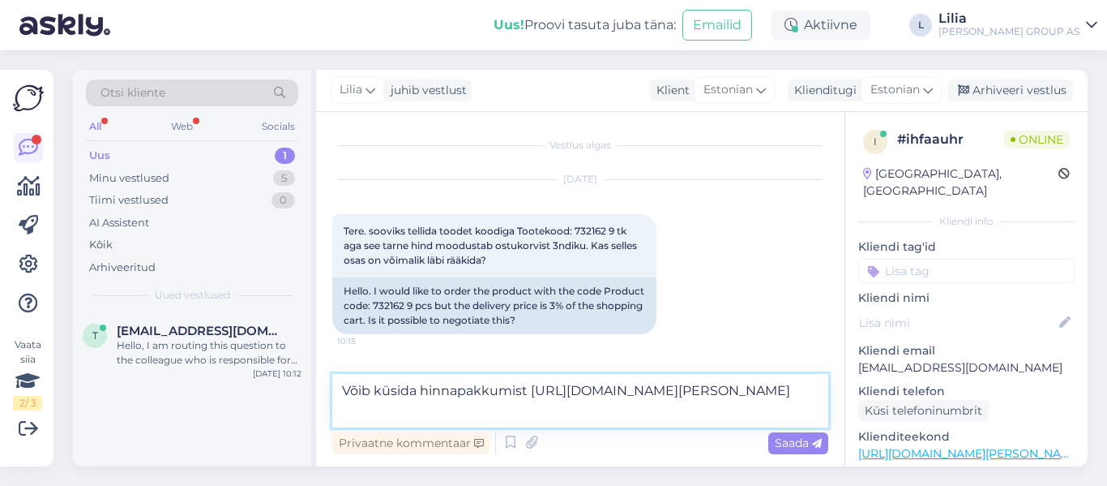
click at [528, 389] on textarea "Võib küsida hinnapakkumist [URL][DOMAIN_NAME][PERSON_NAME]" at bounding box center [580, 401] width 496 height 54
type textarea "Võib küsida hinnapakkumist müügijuhi käest [URL][DOMAIN_NAME][PERSON_NAME]"
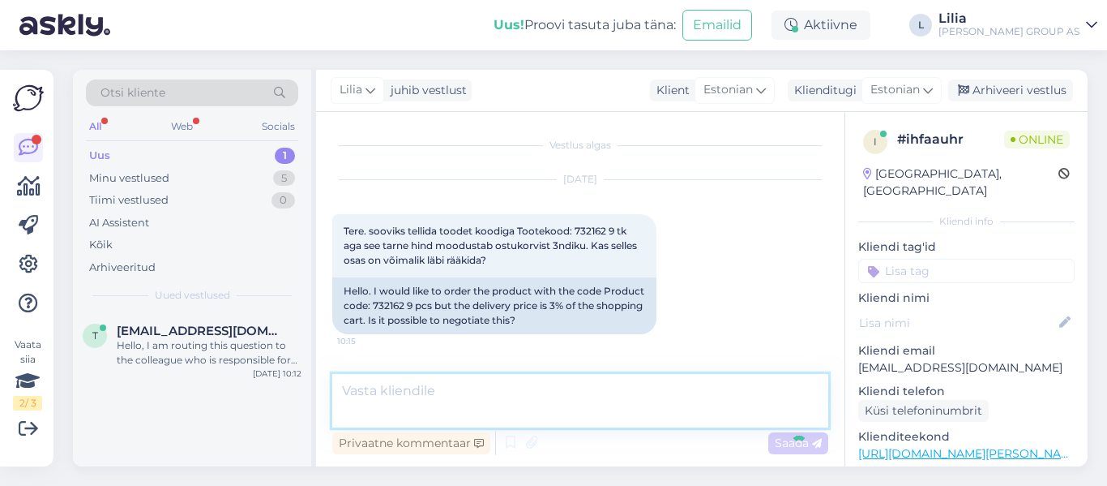
scroll to position [565, 0]
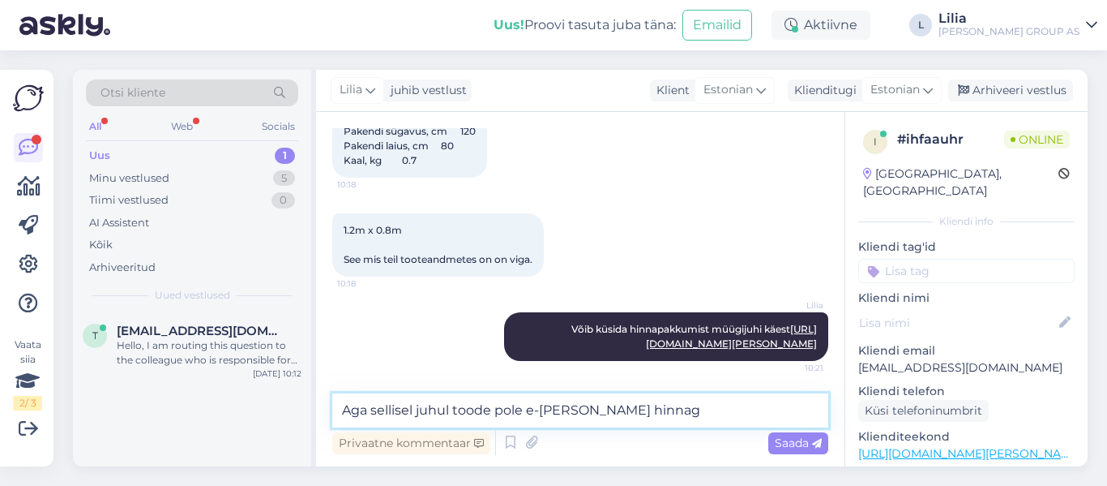
type textarea "Aga sellisel juhul toode pole e-[PERSON_NAME] hinnaga"
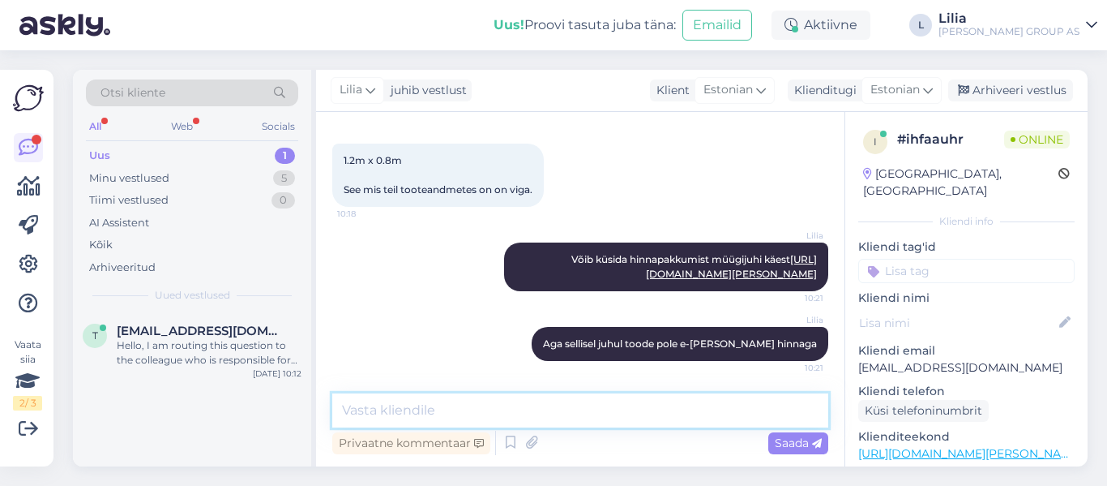
click at [601, 404] on textarea at bounding box center [580, 410] width 496 height 34
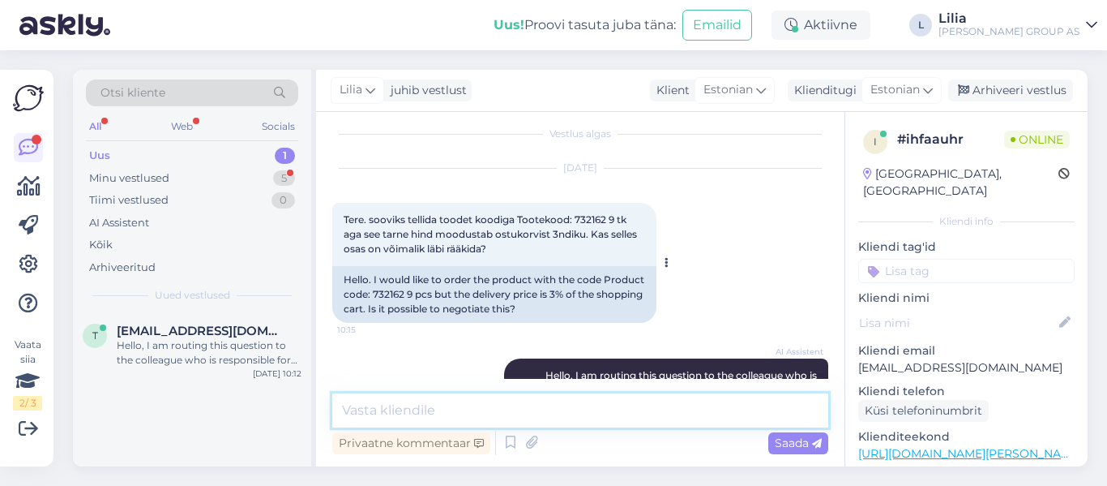
scroll to position [0, 0]
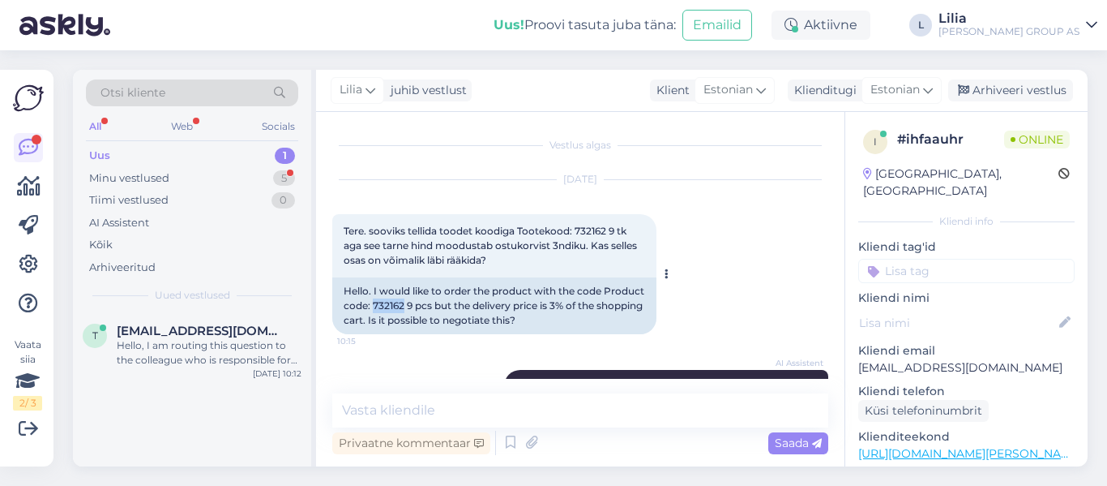
drag, startPoint x: 446, startPoint y: 303, endPoint x: 416, endPoint y: 308, distance: 30.4
click at [416, 308] on div "Hello. I would like to order the product with the code Product code: 732162 9 p…" at bounding box center [494, 305] width 324 height 57
copy div "732162"
click at [559, 409] on textarea at bounding box center [580, 410] width 496 height 34
type textarea "info on edastatud vastava osakonda"
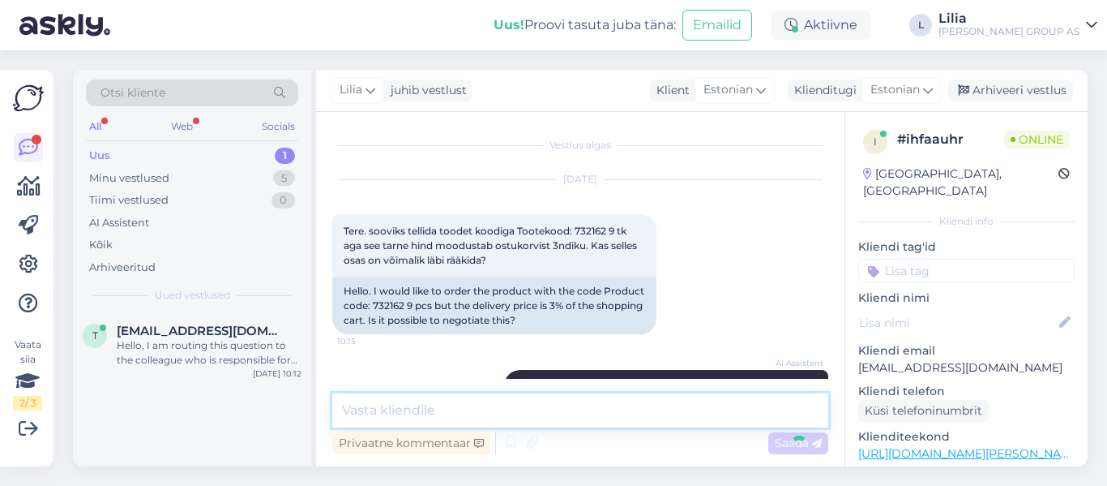
scroll to position [774, 0]
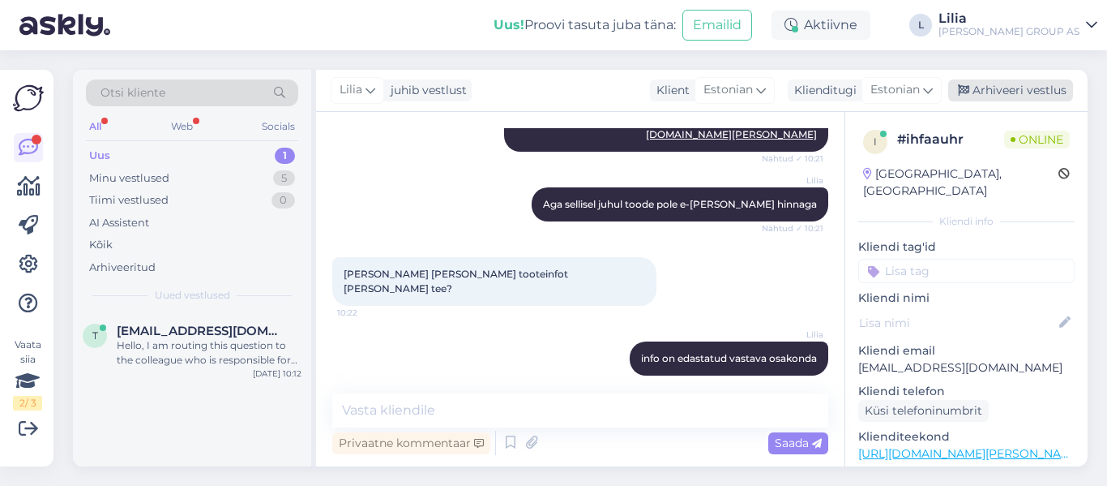
click at [1055, 96] on div "Arhiveeri vestlus" at bounding box center [1011, 90] width 125 height 22
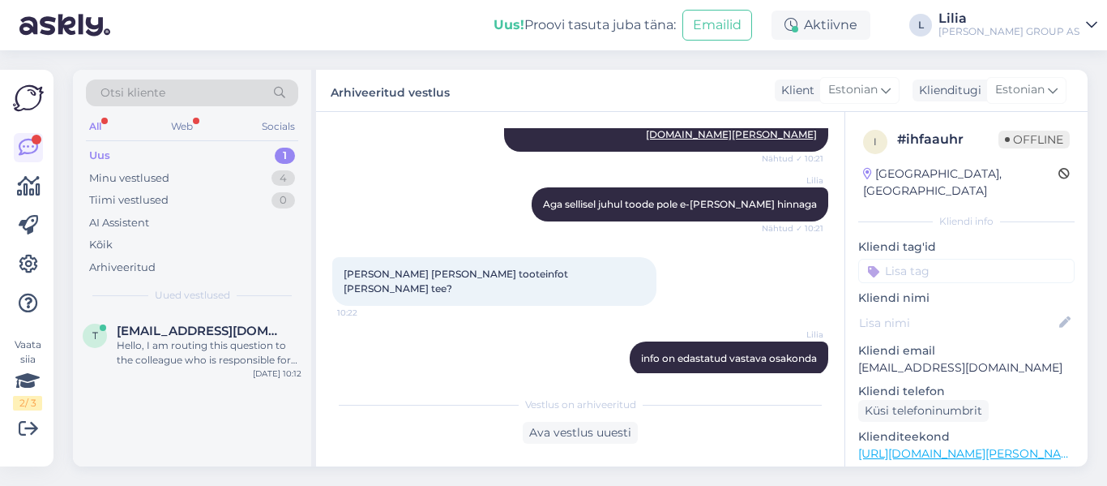
scroll to position [1184, 0]
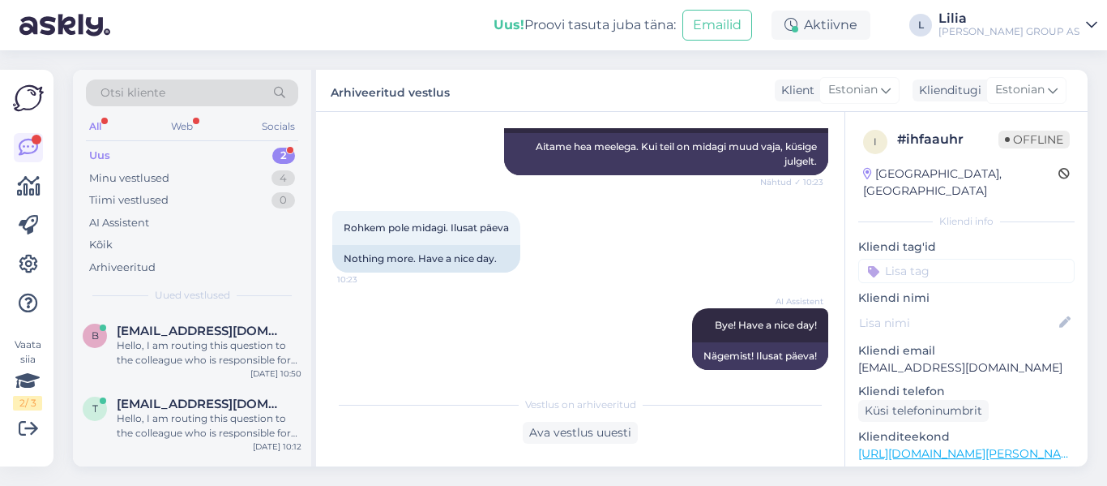
click at [157, 160] on div "Uus 2" at bounding box center [192, 155] width 212 height 23
click at [205, 412] on div "Hello, I am routing this question to the colleague who is responsible for this …" at bounding box center [209, 425] width 185 height 29
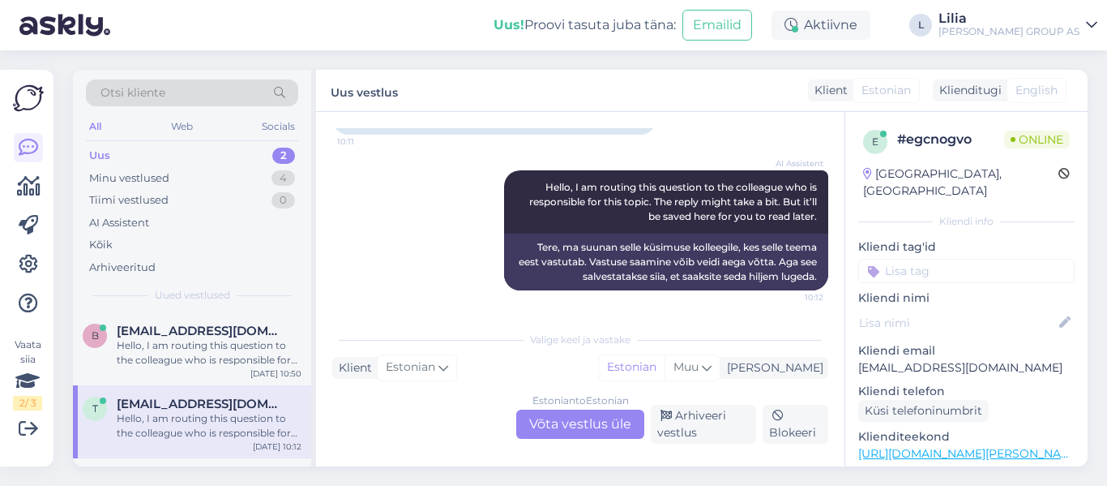
scroll to position [229, 0]
click at [604, 428] on div "Estonian to Estonian Võta vestlus üle" at bounding box center [580, 423] width 128 height 29
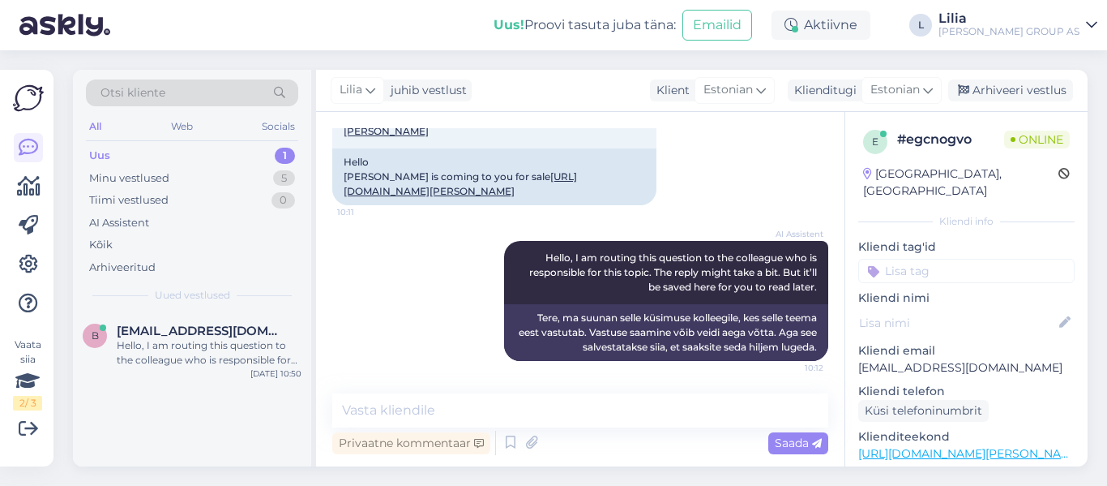
scroll to position [0, 0]
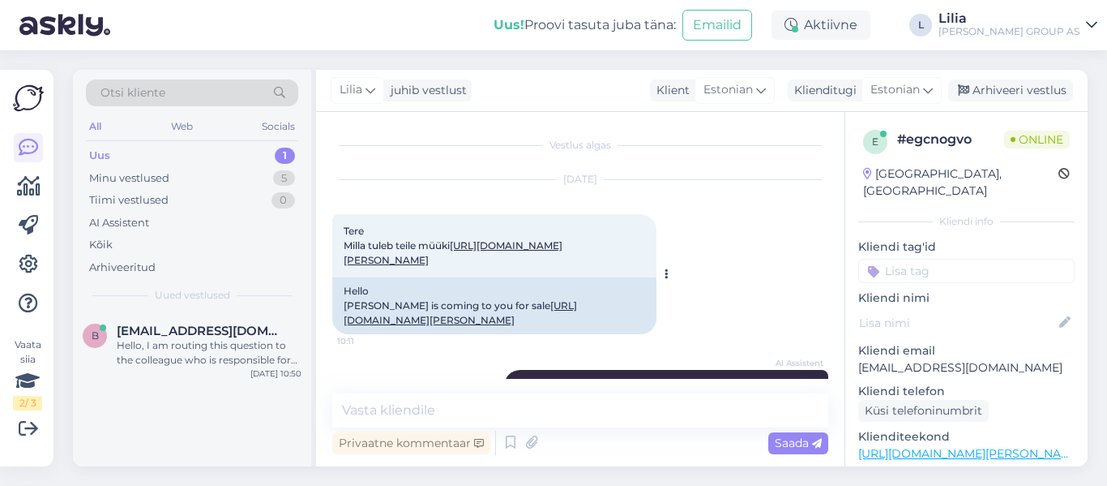
click at [482, 259] on link "[URL][DOMAIN_NAME][PERSON_NAME]" at bounding box center [453, 252] width 219 height 27
drag, startPoint x: 443, startPoint y: 419, endPoint x: 447, endPoint y: 412, distance: 8.3
click at [443, 418] on textarea at bounding box center [580, 410] width 496 height 34
type textarea "Tere, toodet juurde [PERSON_NAME]"
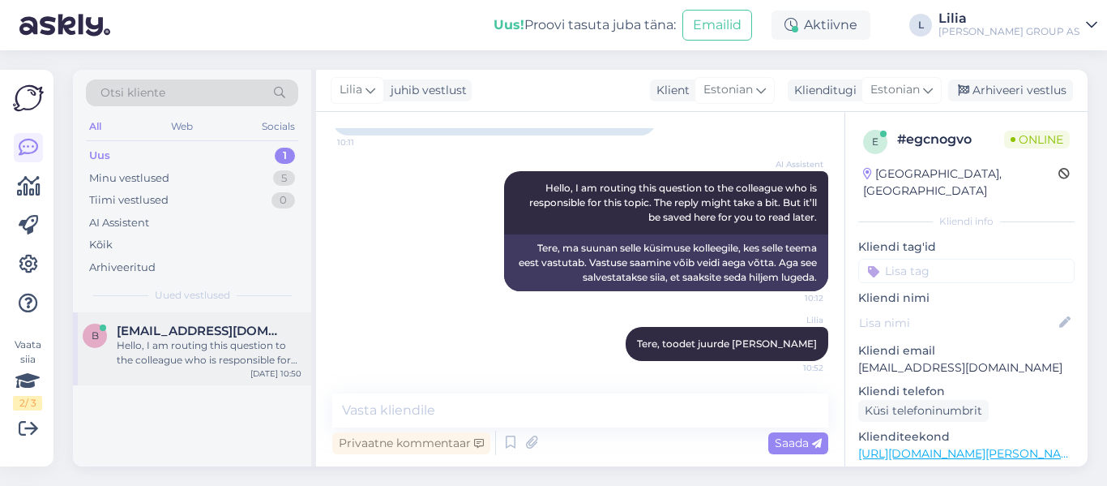
click at [221, 342] on div "Hello, I am routing this question to the colleague who is responsible for this …" at bounding box center [209, 352] width 185 height 29
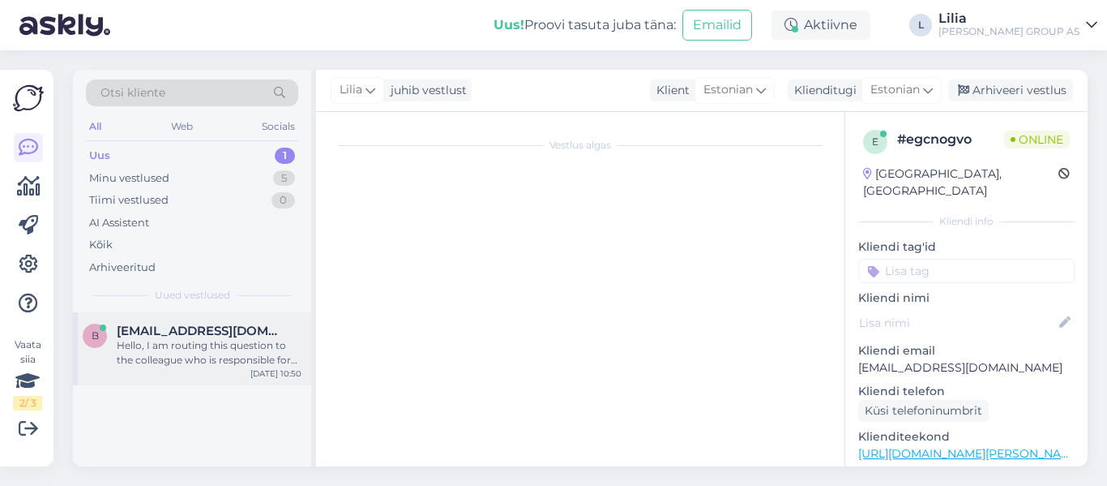
scroll to position [170, 0]
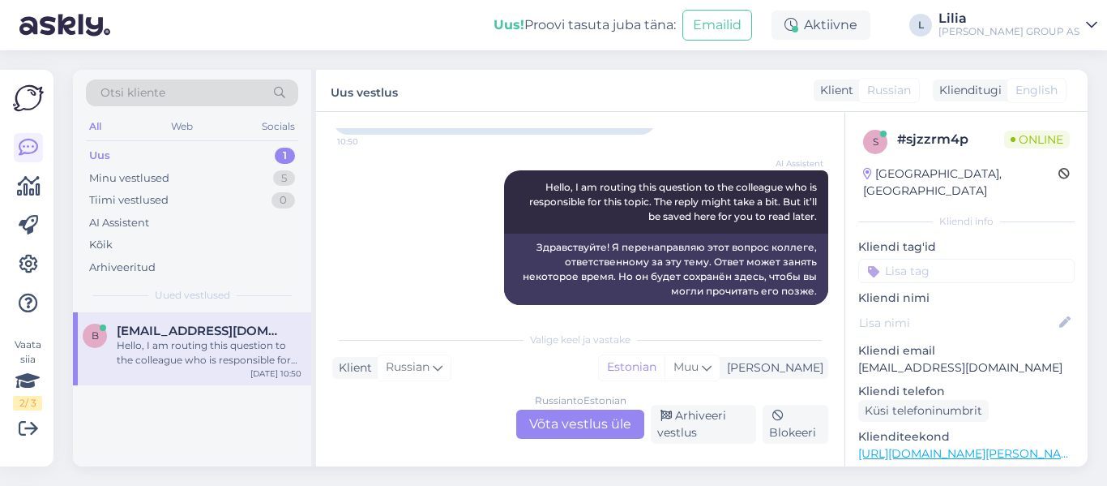
click at [533, 422] on div "Russian to Estonian Võta vestlus üle" at bounding box center [580, 423] width 128 height 29
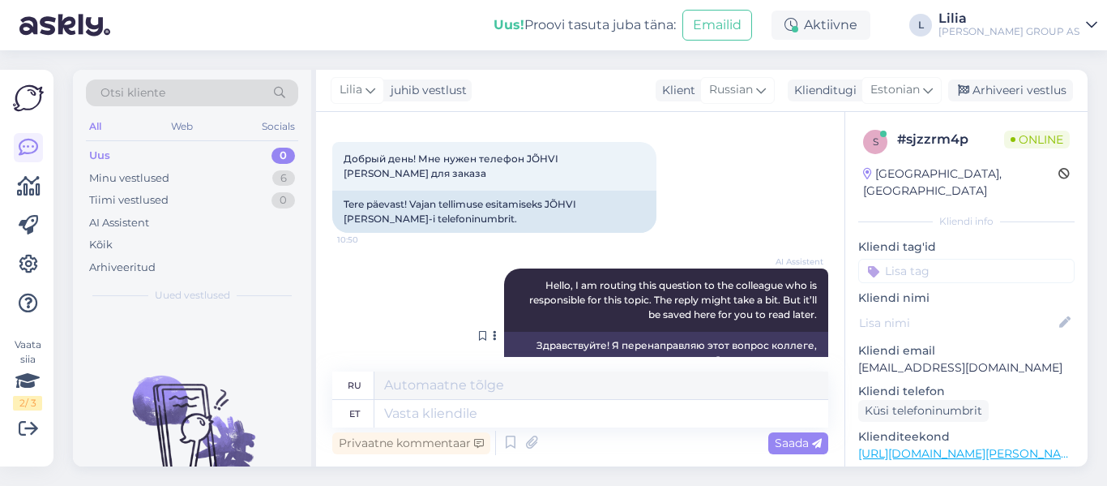
scroll to position [136, 0]
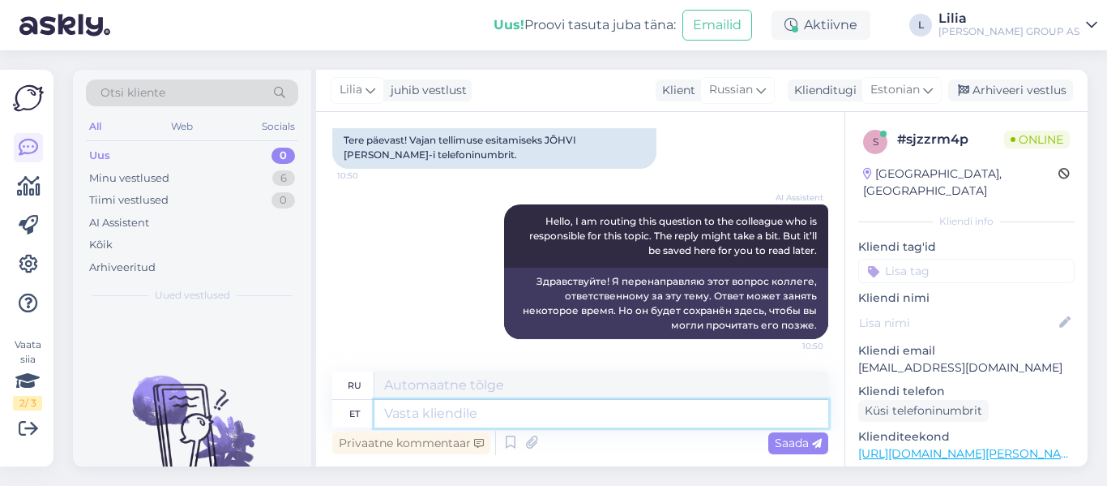
click at [573, 414] on textarea at bounding box center [602, 414] width 454 height 28
type textarea "Tere,"
type textarea "Привет,"
type textarea "Tere, tel"
type textarea "Привет, телефон"
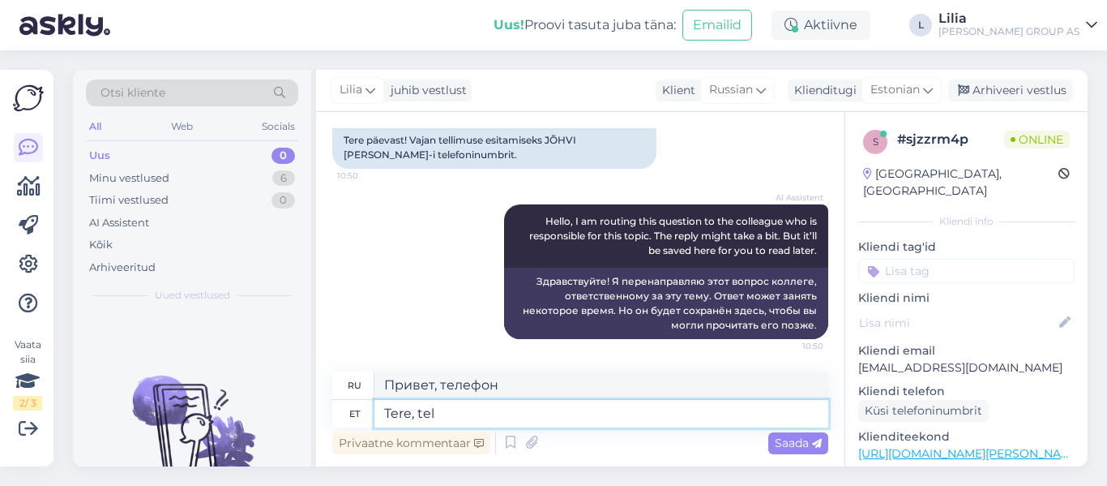
paste textarea "53878927"
type textarea "Tere, tel [PHONE_NUMBER]"
type textarea "Здравствуйте, телефон [PHONE_NUMBER]"
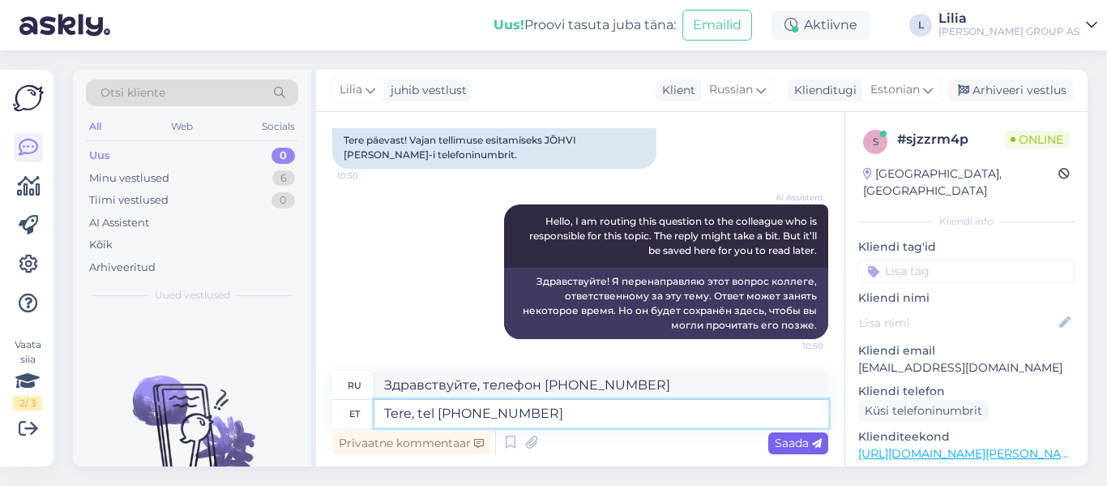
type textarea "Tere, tel [PHONE_NUMBER]"
click at [806, 451] on div "Saada" at bounding box center [799, 443] width 60 height 22
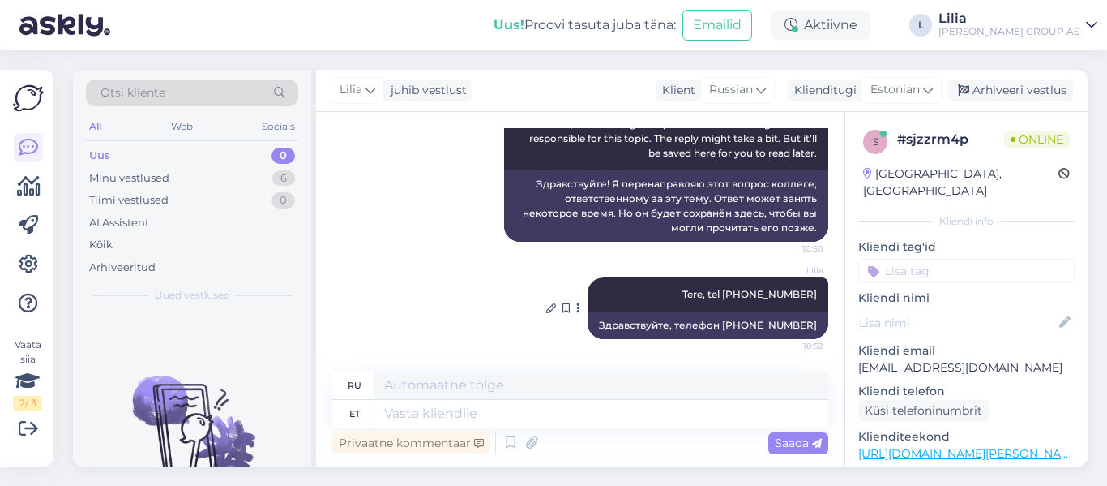
scroll to position [0, 0]
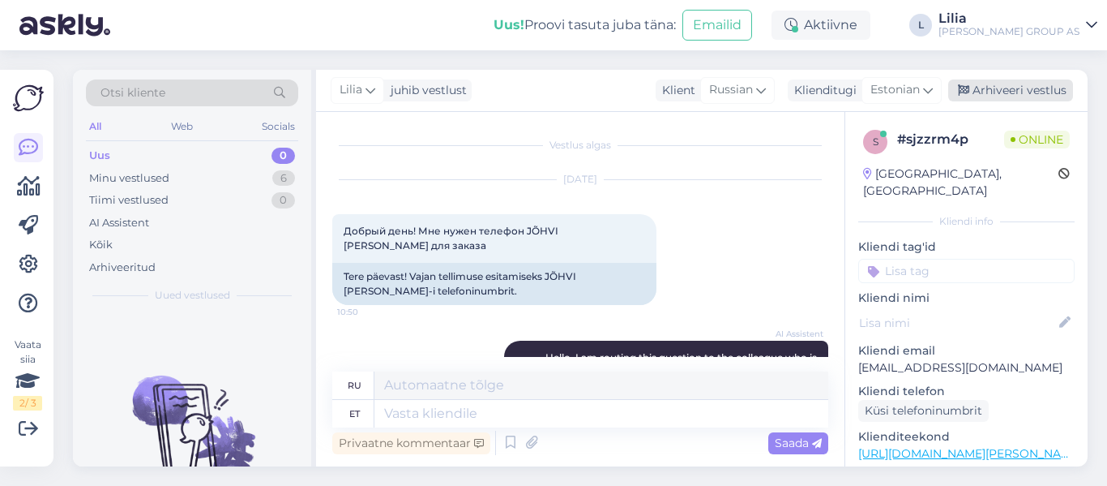
click at [1030, 92] on div "Arhiveeri vestlus" at bounding box center [1011, 90] width 125 height 22
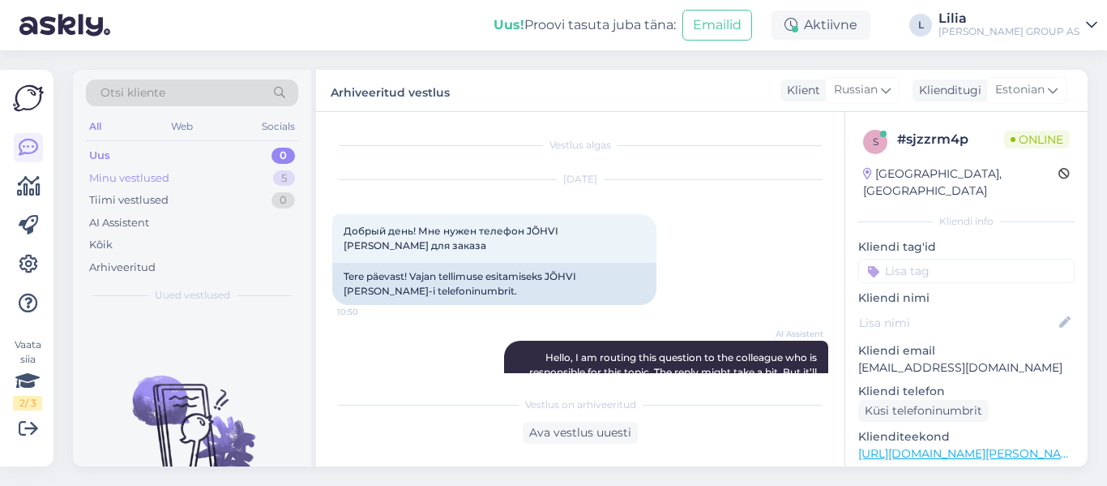
click at [139, 182] on div "Minu vestlused" at bounding box center [129, 178] width 80 height 16
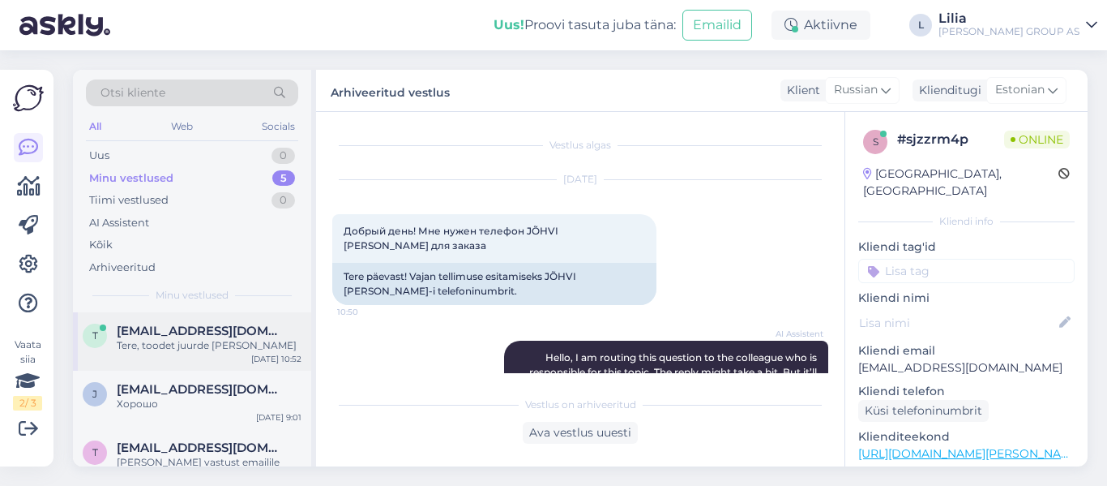
click at [205, 341] on div "Tere, toodet juurde [PERSON_NAME]" at bounding box center [209, 345] width 185 height 15
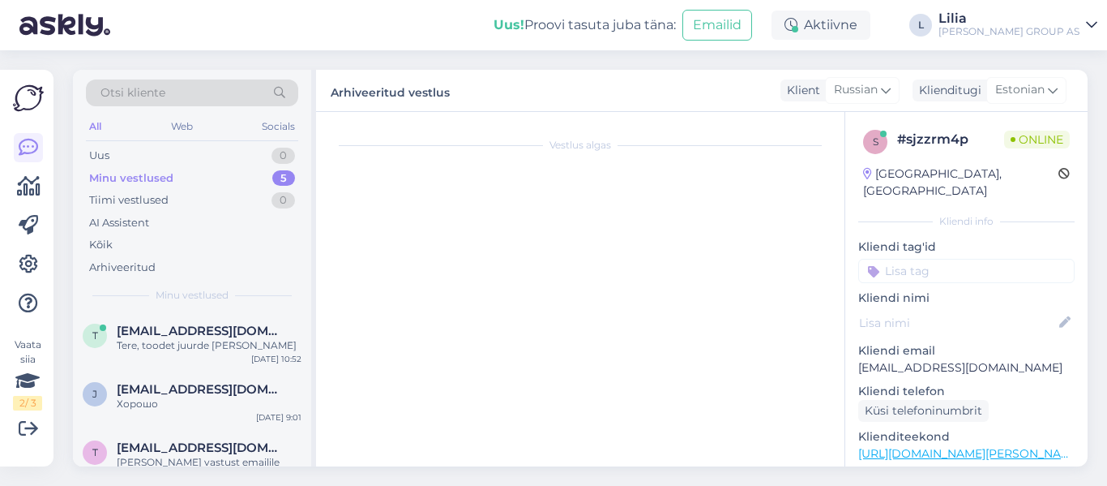
scroll to position [228, 0]
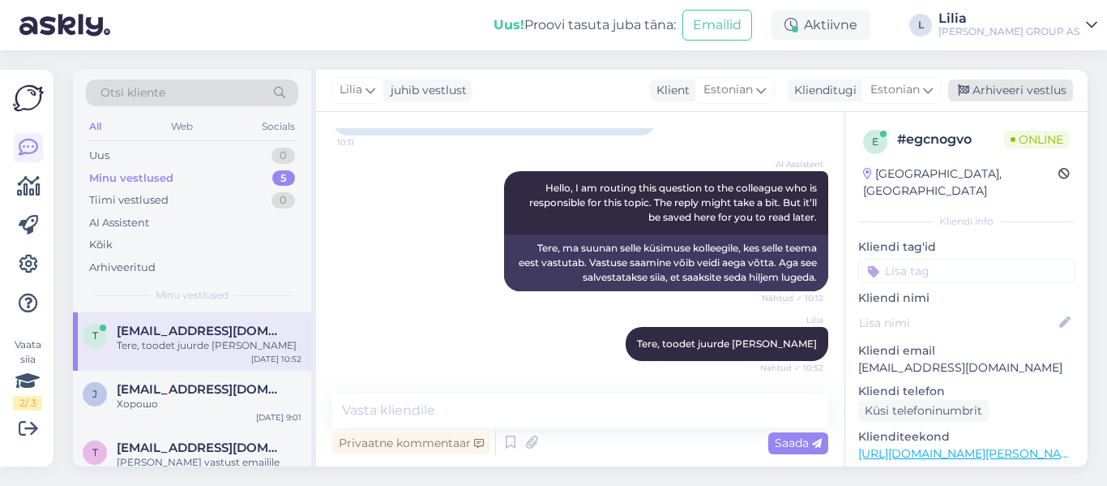
click at [1069, 92] on div "Arhiveeri vestlus" at bounding box center [1011, 90] width 125 height 22
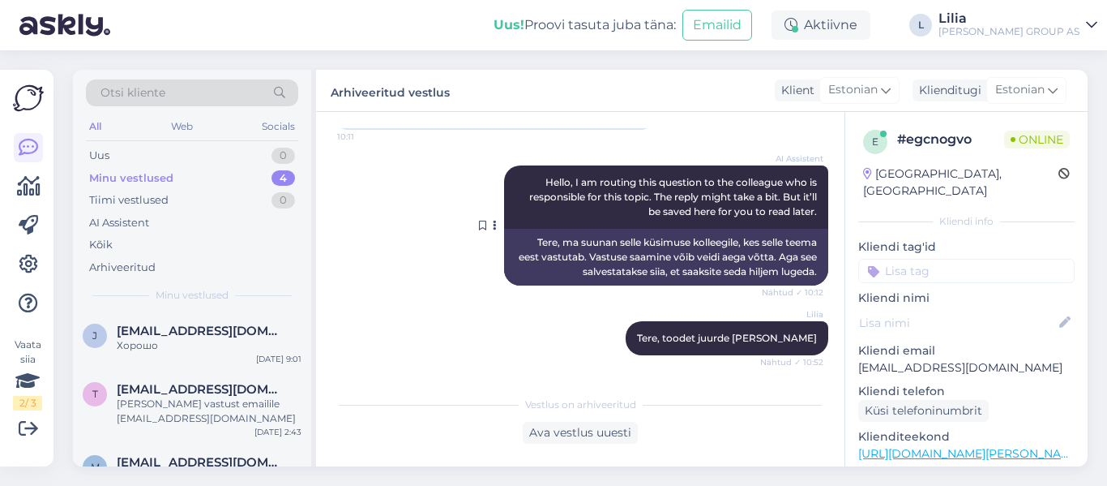
scroll to position [0, 0]
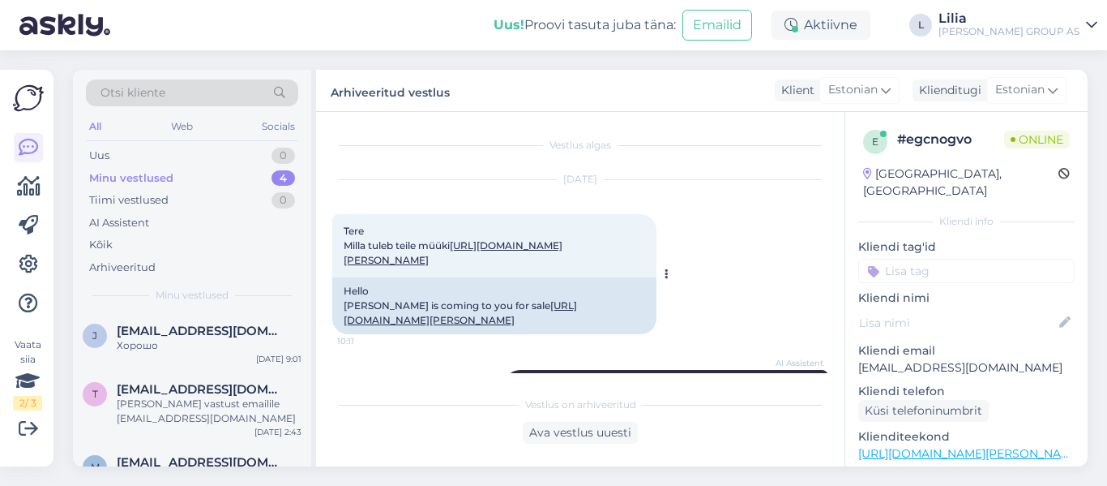
click at [429, 263] on link "[URL][DOMAIN_NAME][PERSON_NAME]" at bounding box center [453, 252] width 219 height 27
click at [173, 344] on div "Хорошо" at bounding box center [209, 345] width 185 height 15
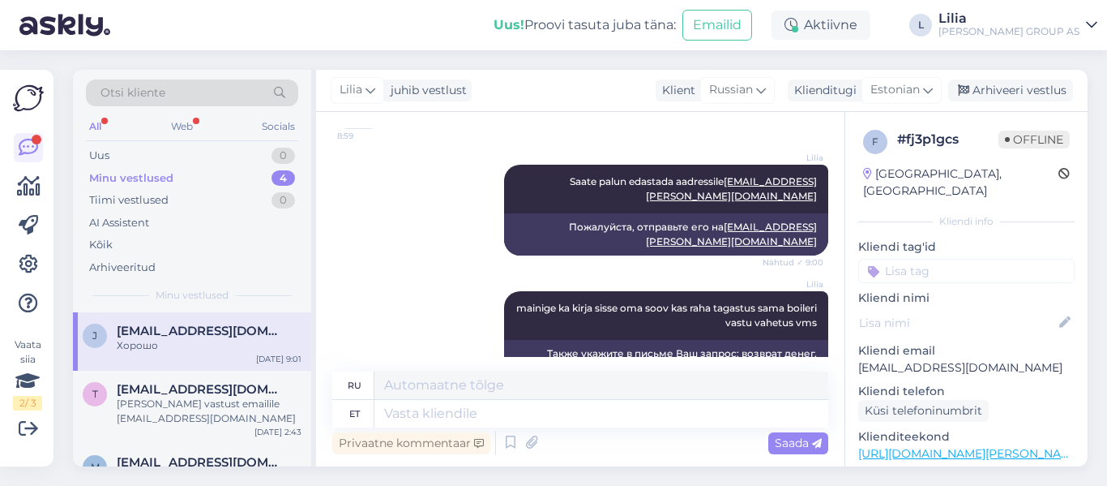
scroll to position [1954, 0]
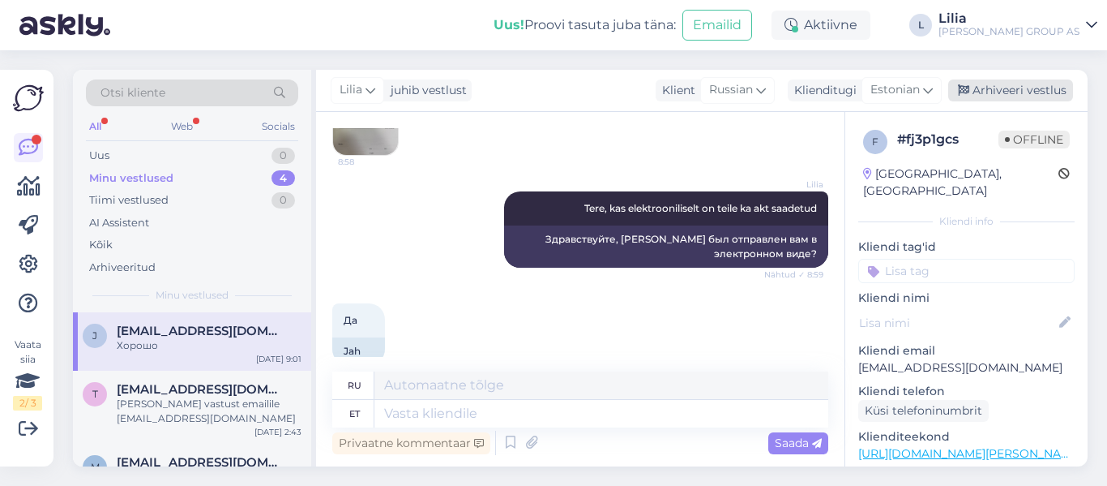
click at [1007, 86] on div "Arhiveeri vestlus" at bounding box center [1011, 90] width 125 height 22
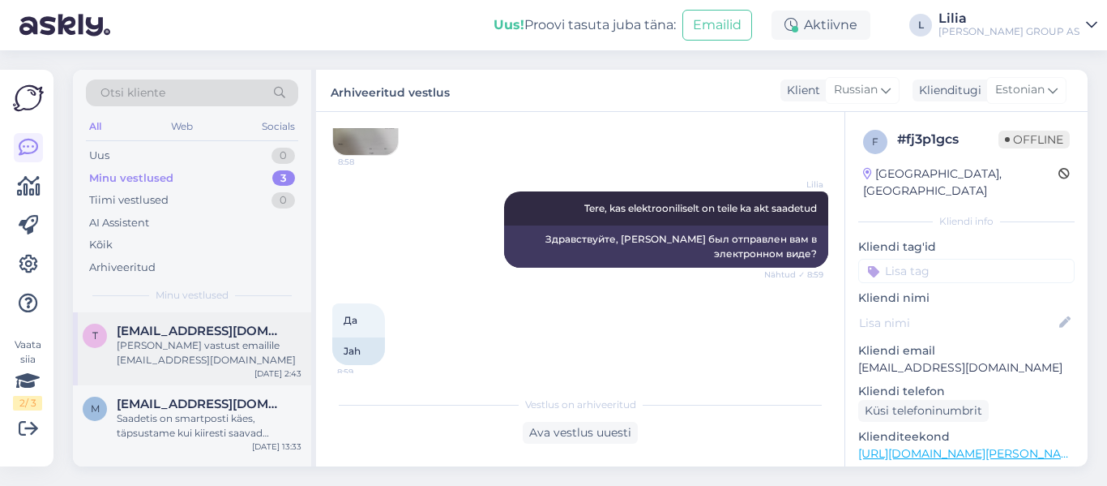
click at [181, 354] on div "[PERSON_NAME] vastust emailile [EMAIL_ADDRESS][DOMAIN_NAME]" at bounding box center [209, 352] width 185 height 29
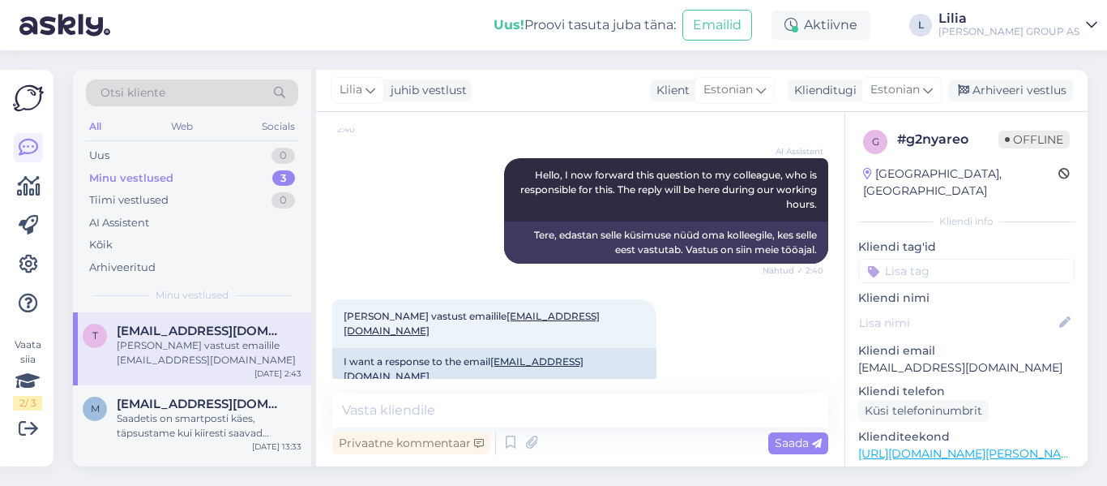
scroll to position [65, 0]
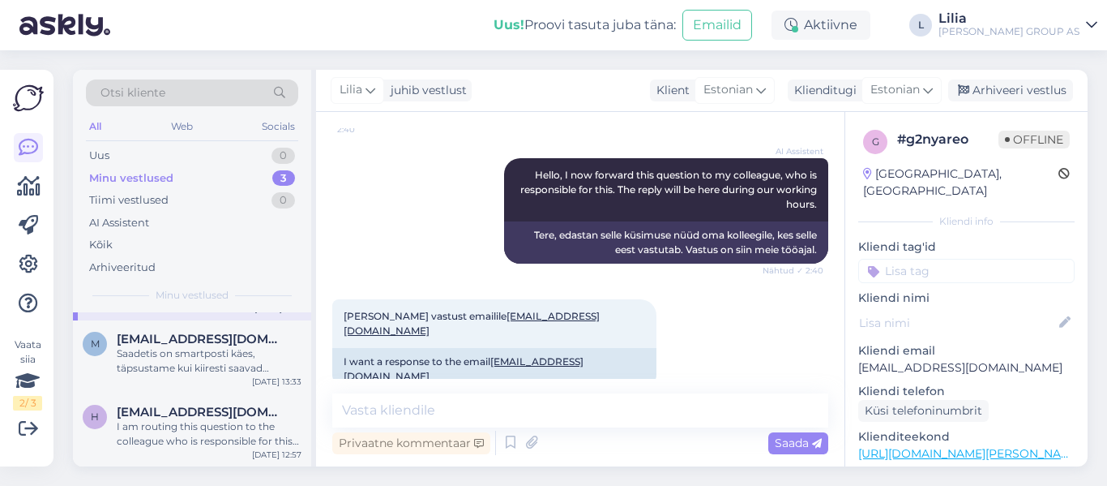
click at [181, 354] on div "Saadetis on smartposti käes, täpsustame kui kiiresti saavad toimetada. Kahjuks …" at bounding box center [209, 360] width 185 height 29
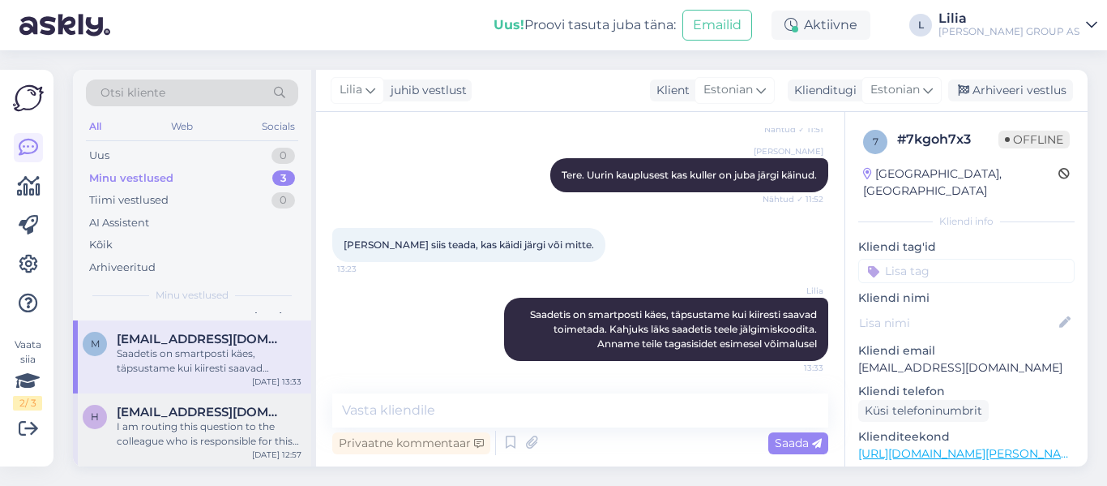
click at [191, 434] on div "I am routing this question to the colleague who is responsible for this topic. …" at bounding box center [209, 433] width 185 height 29
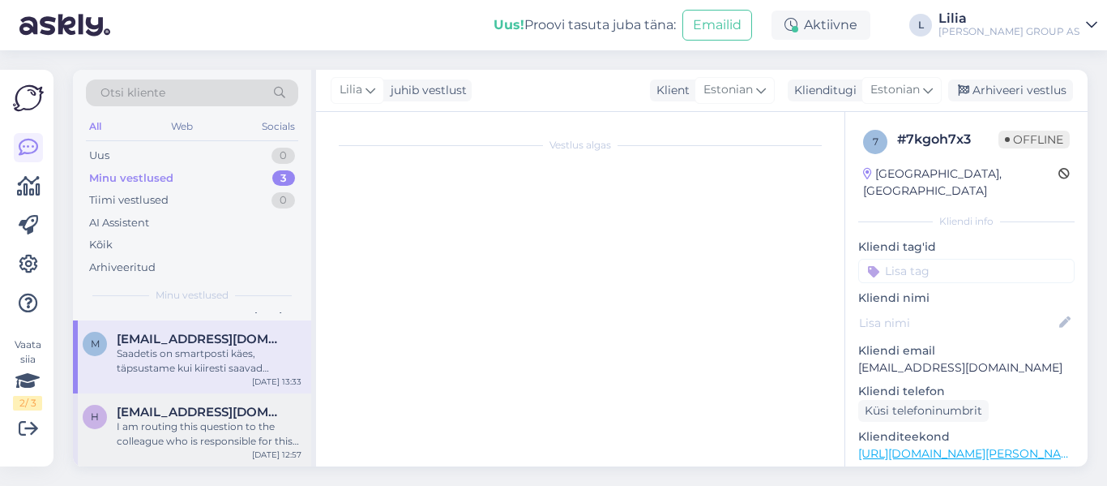
scroll to position [1113, 0]
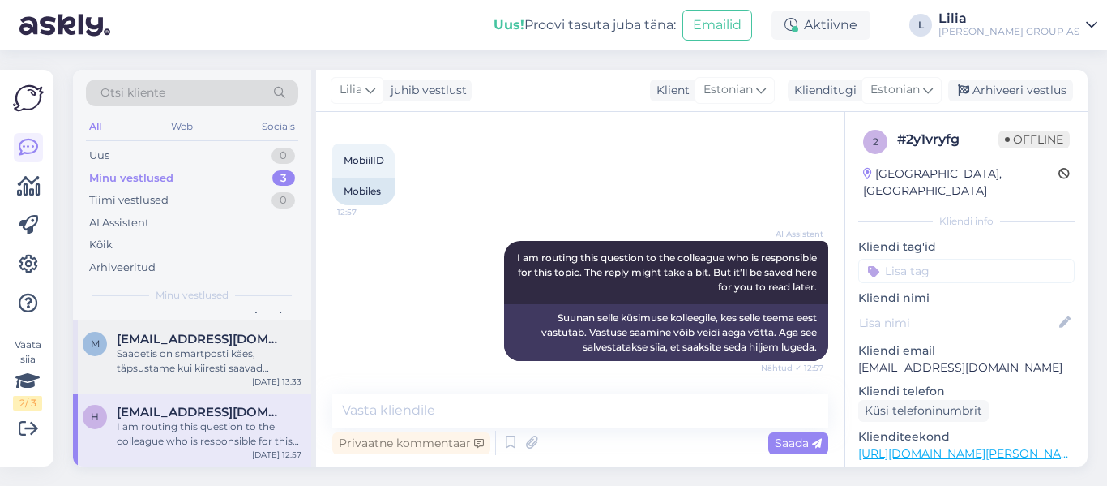
click at [192, 366] on div "Saadetis on smartposti käes, täpsustame kui kiiresti saavad toimetada. Kahjuks …" at bounding box center [209, 360] width 185 height 29
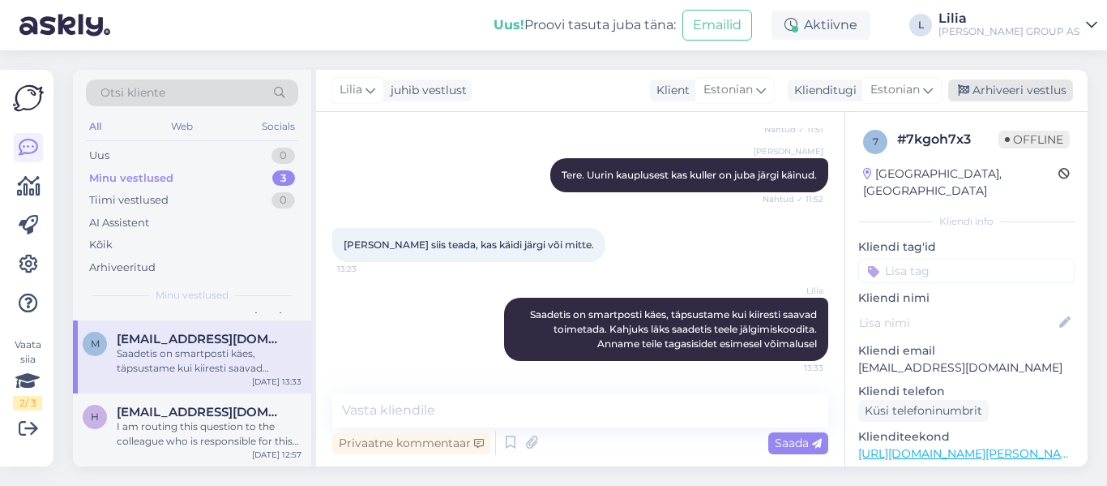
click at [1011, 88] on div "Arhiveeri vestlus" at bounding box center [1011, 90] width 125 height 22
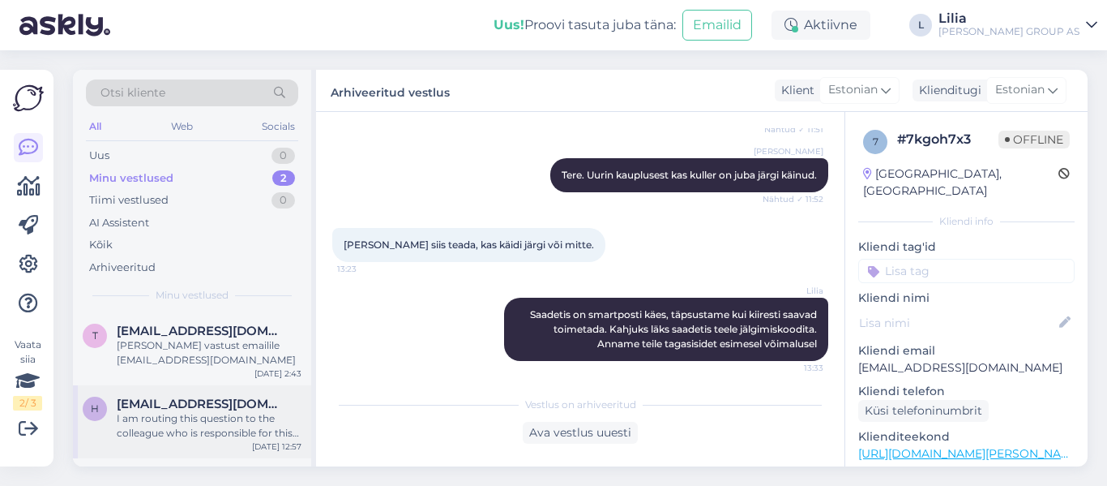
click at [186, 408] on span "[EMAIL_ADDRESS][DOMAIN_NAME]" at bounding box center [201, 403] width 169 height 15
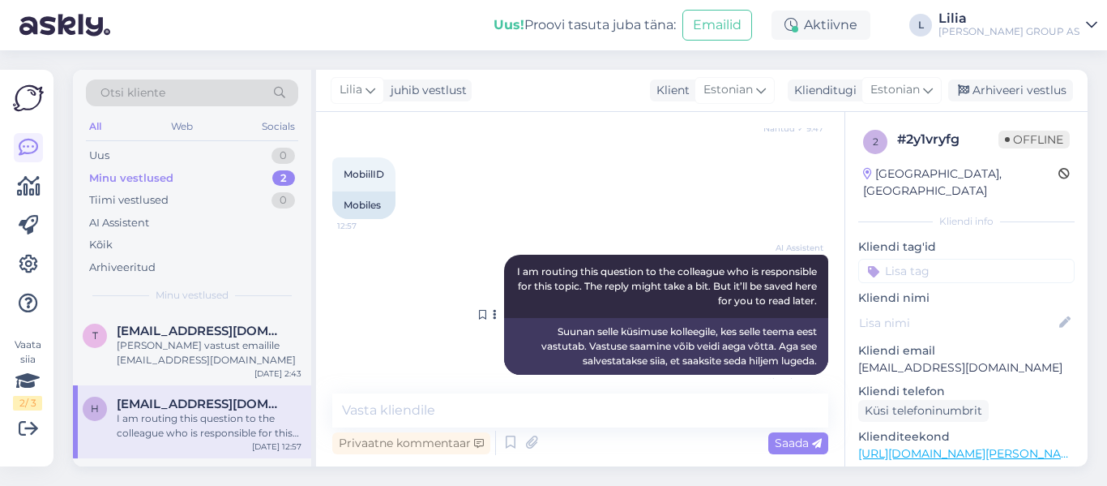
scroll to position [1113, 0]
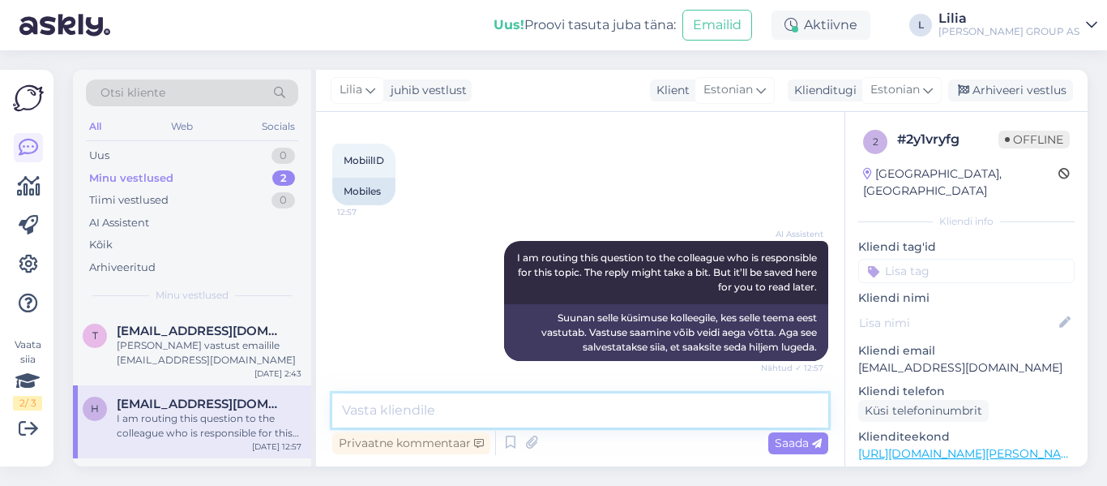
click at [513, 417] on textarea at bounding box center [580, 410] width 496 height 34
type textarea "Tere, konto on uuendatud. Proovige palun uuesti sisse logida"
click at [786, 444] on span "Saada" at bounding box center [798, 442] width 47 height 15
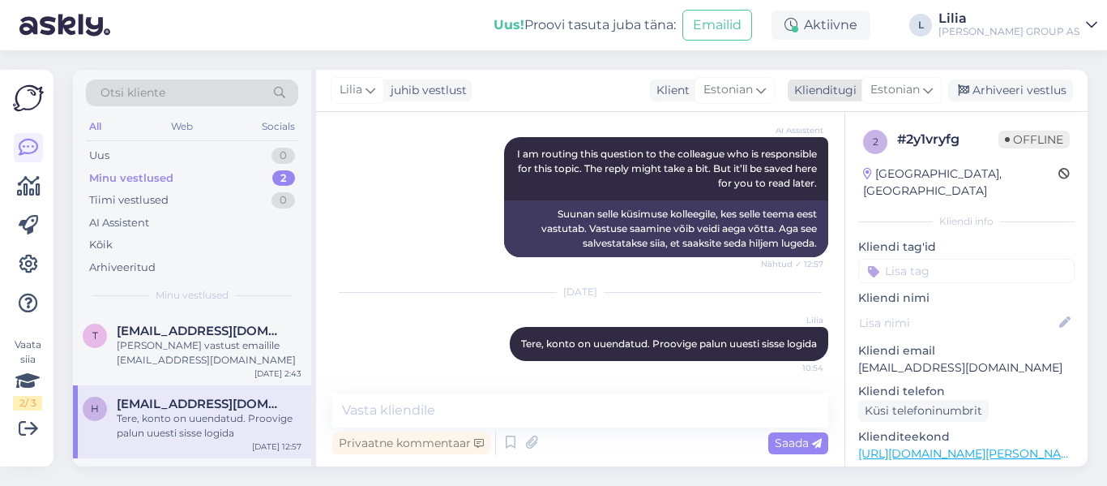
drag, startPoint x: 1012, startPoint y: 84, endPoint x: 980, endPoint y: 95, distance: 33.3
click at [1012, 84] on div "Arhiveeri vestlus" at bounding box center [1011, 90] width 125 height 22
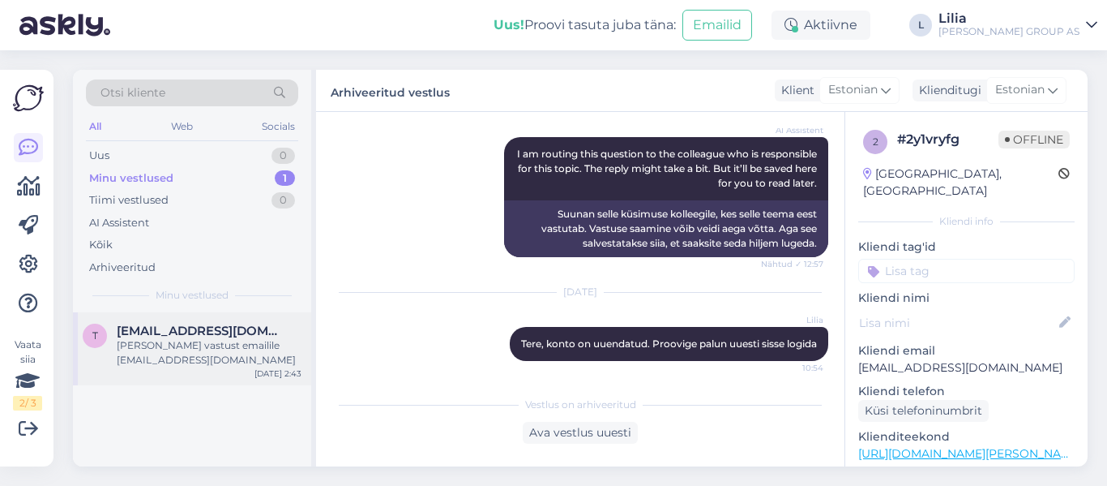
click at [189, 360] on div "[PERSON_NAME] vastust emailile [EMAIL_ADDRESS][DOMAIN_NAME]" at bounding box center [209, 352] width 185 height 29
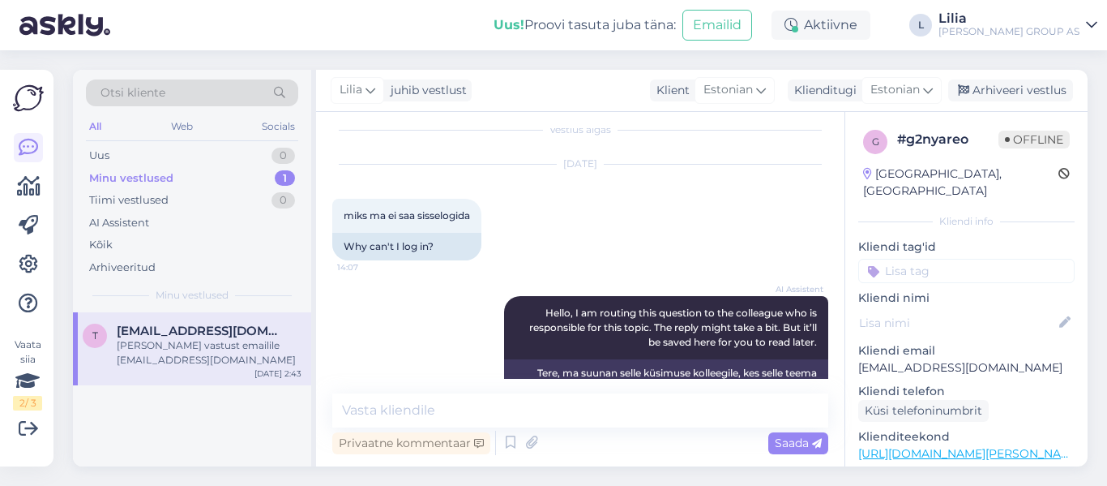
scroll to position [0, 0]
